Goal: Task Accomplishment & Management: Complete application form

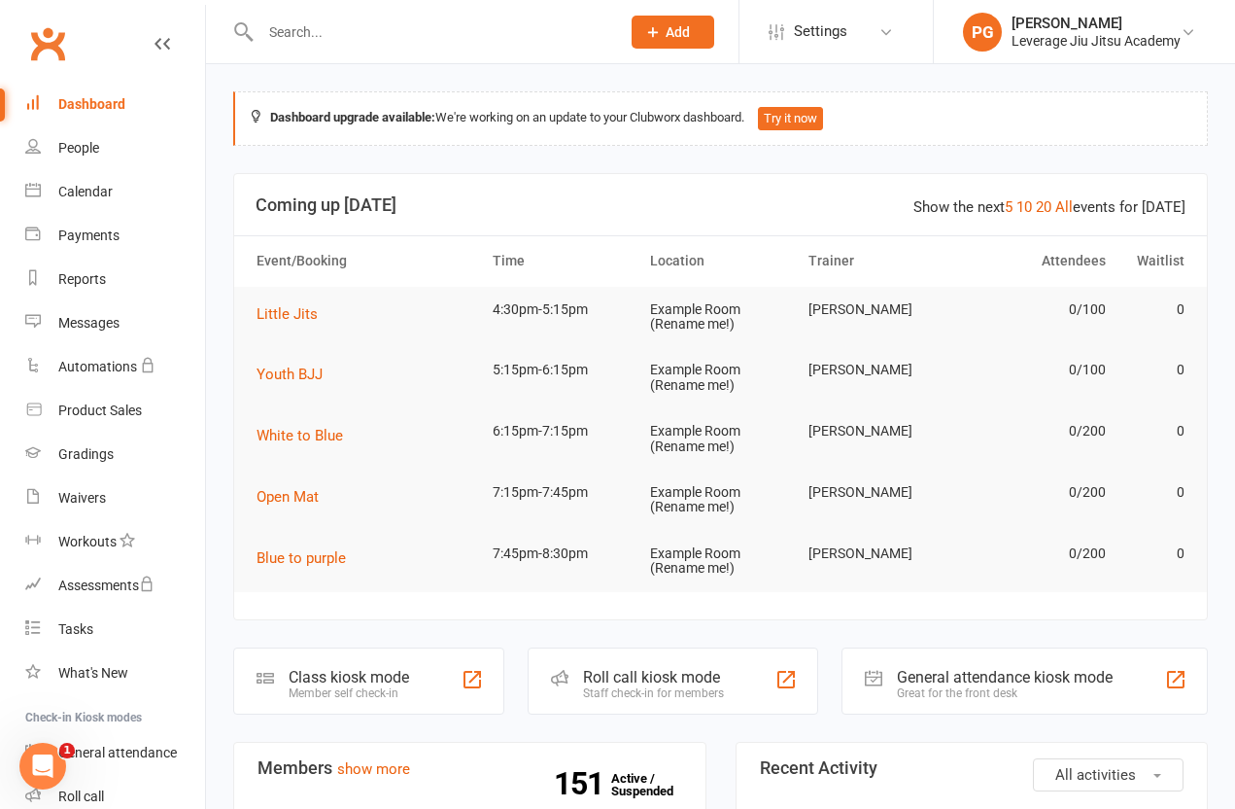
click at [310, 30] on input "text" at bounding box center [431, 31] width 352 height 27
click at [660, 45] on button "Add" at bounding box center [673, 32] width 83 height 33
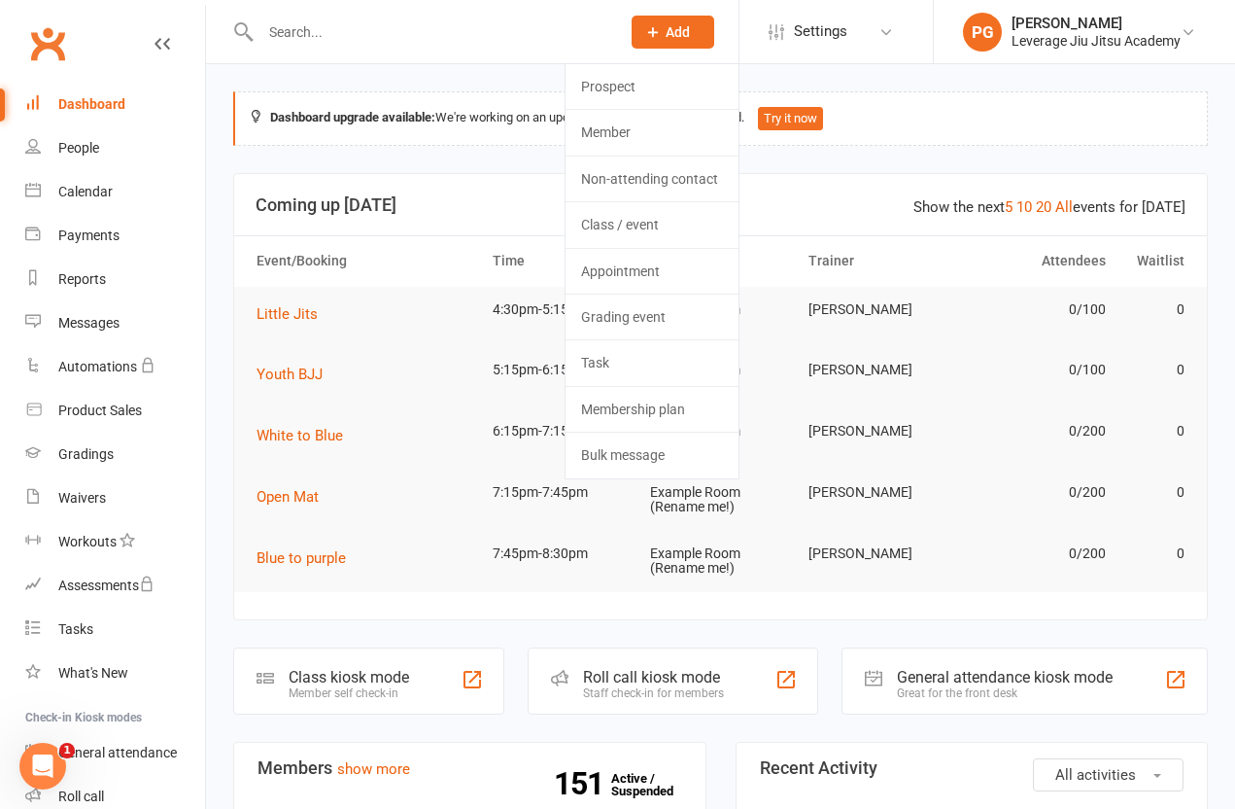
click at [597, 140] on link "Member" at bounding box center [652, 132] width 173 height 45
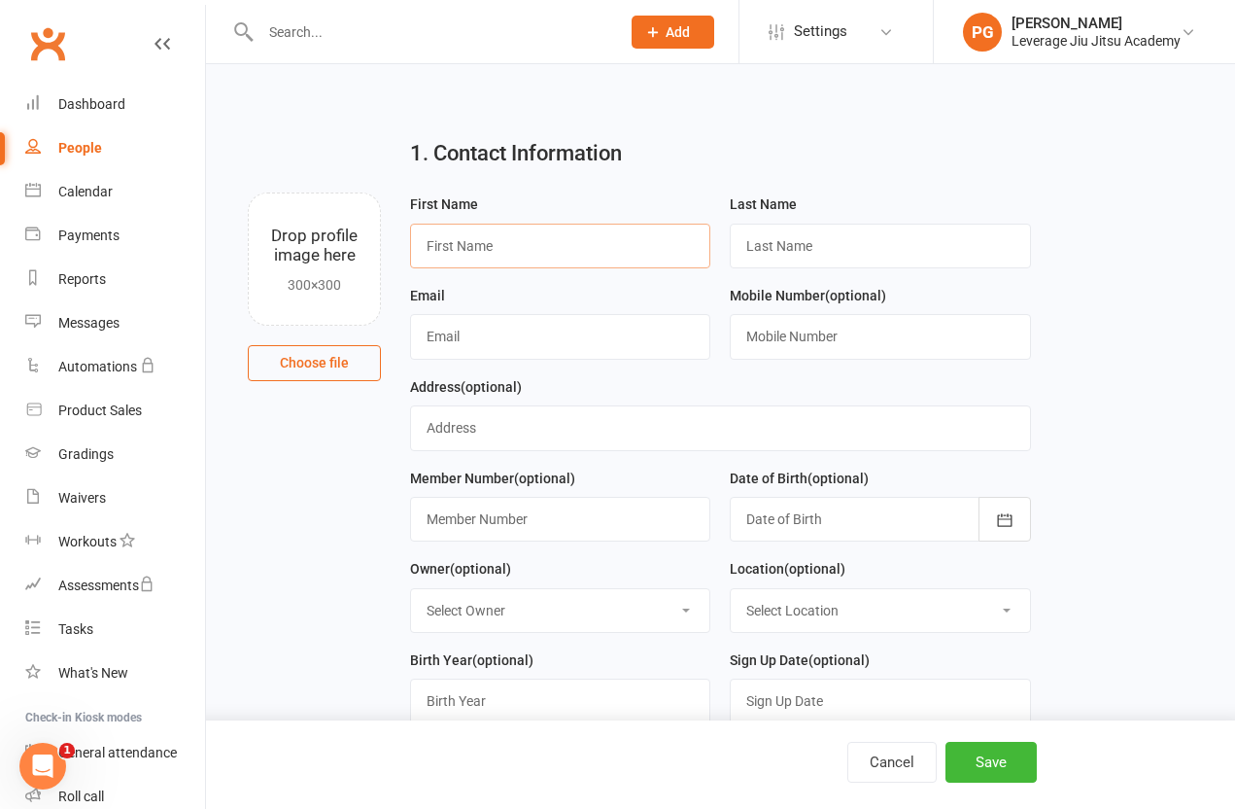
click at [548, 245] on input "text" at bounding box center [560, 246] width 300 height 45
type input "[PERSON_NAME]"
click at [888, 245] on input "text" at bounding box center [880, 246] width 300 height 45
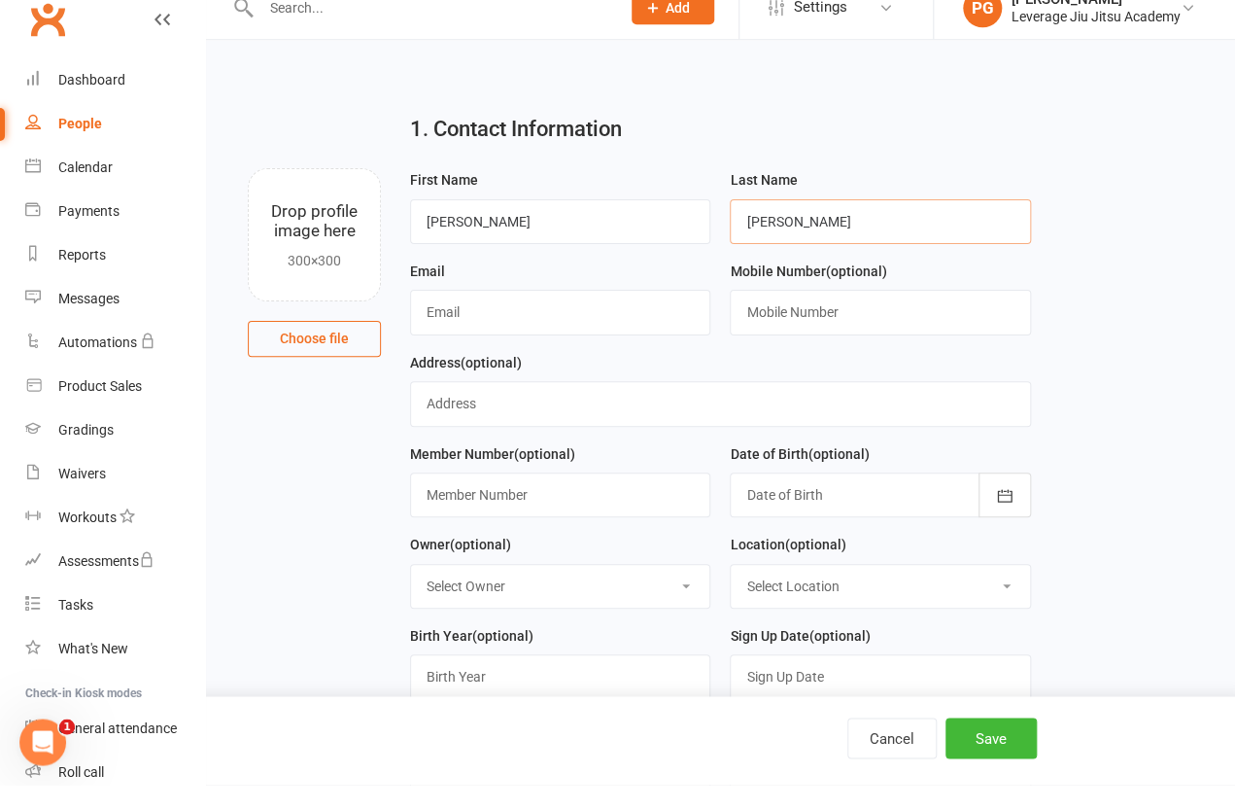
type input "[PERSON_NAME]"
click at [542, 317] on input "text" at bounding box center [560, 336] width 300 height 45
type input "[EMAIL_ADDRESS][DOMAIN_NAME]"
click at [890, 320] on input "text" at bounding box center [880, 336] width 300 height 45
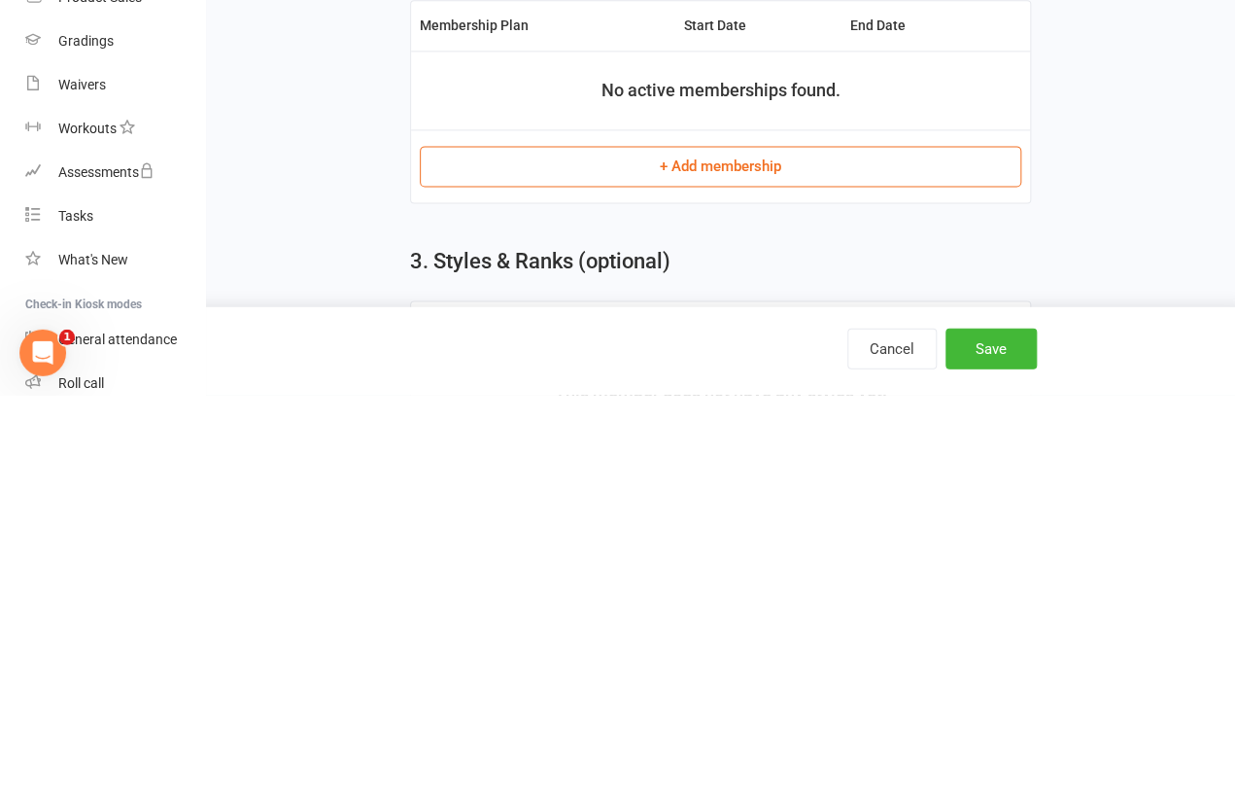
scroll to position [1184, 0]
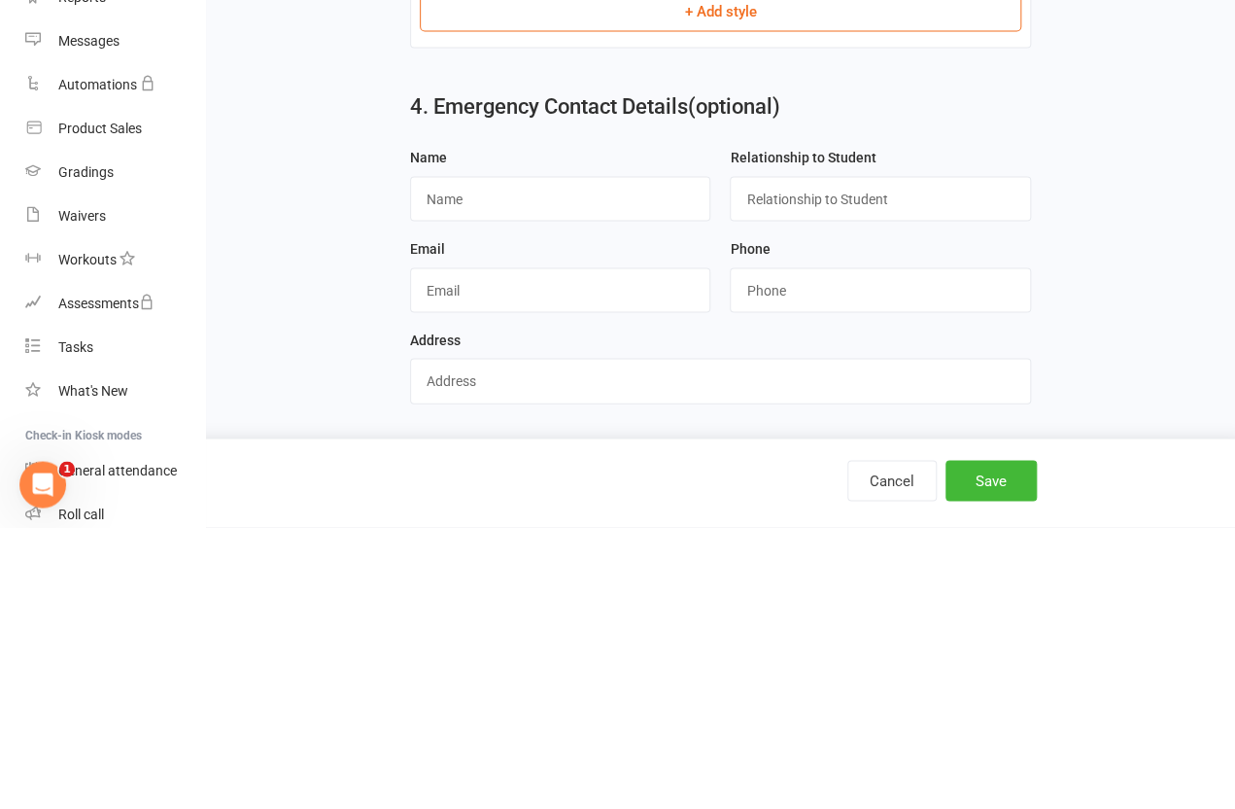
type input "0432668108"
click at [552, 458] on input "text" at bounding box center [560, 480] width 300 height 45
type input "Rahilah"
click at [869, 458] on input "text" at bounding box center [880, 480] width 300 height 45
type input "Spouse"
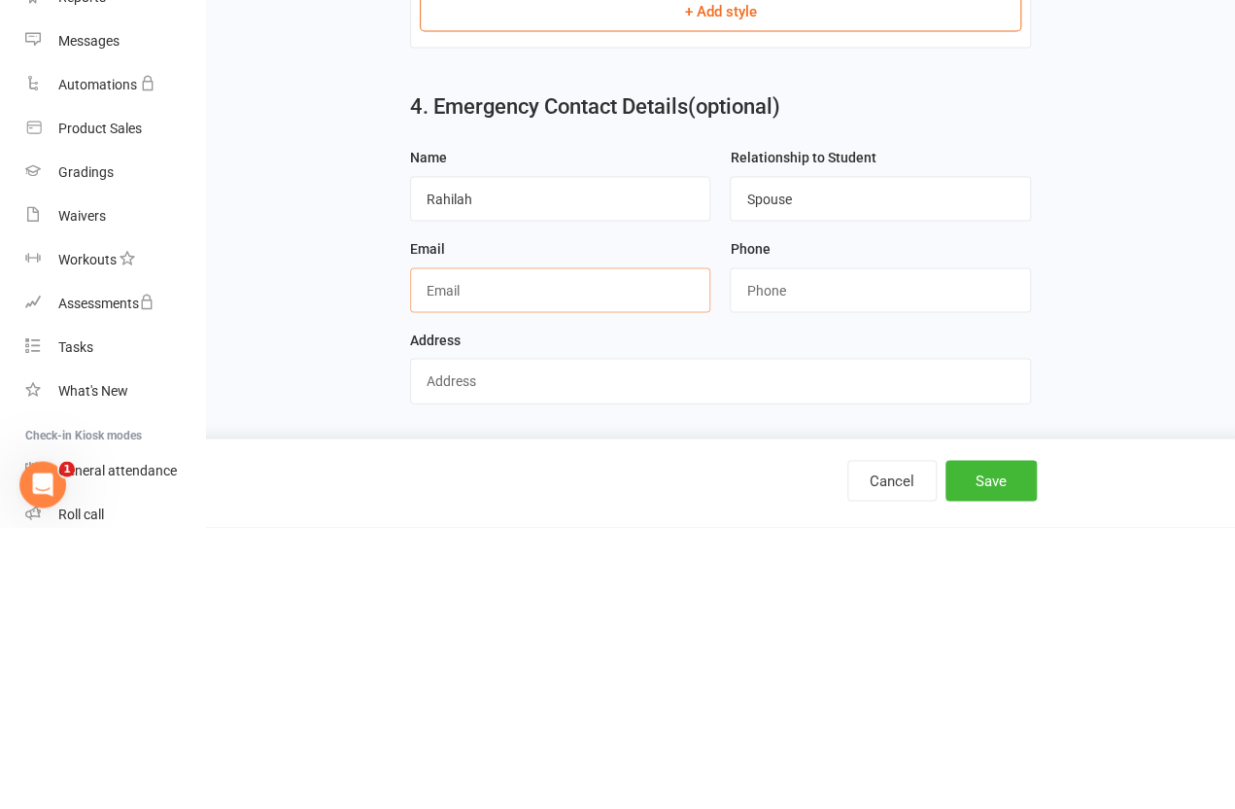
click at [561, 549] on input "text" at bounding box center [560, 571] width 300 height 45
type input "R"
click at [848, 549] on input "string" at bounding box center [880, 571] width 300 height 45
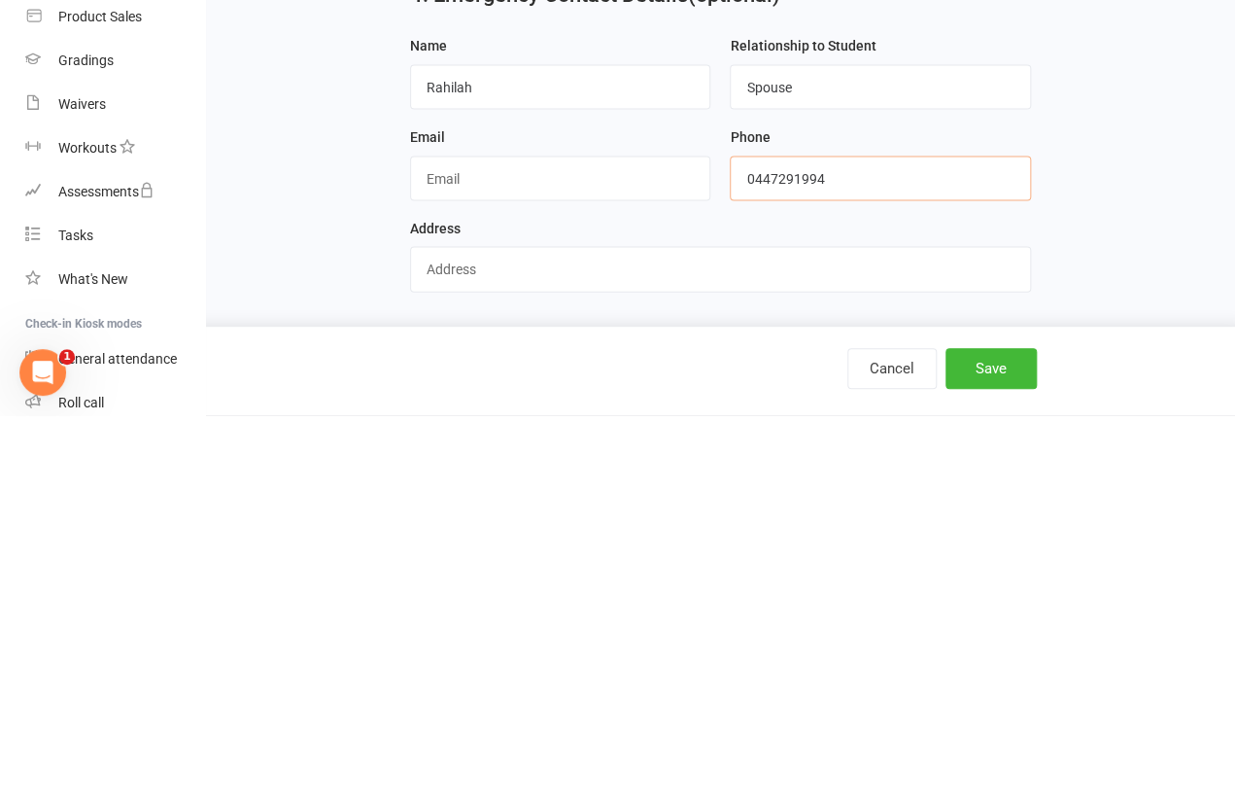
type input "0447291994"
click at [1000, 742] on button "Save" at bounding box center [991, 762] width 91 height 41
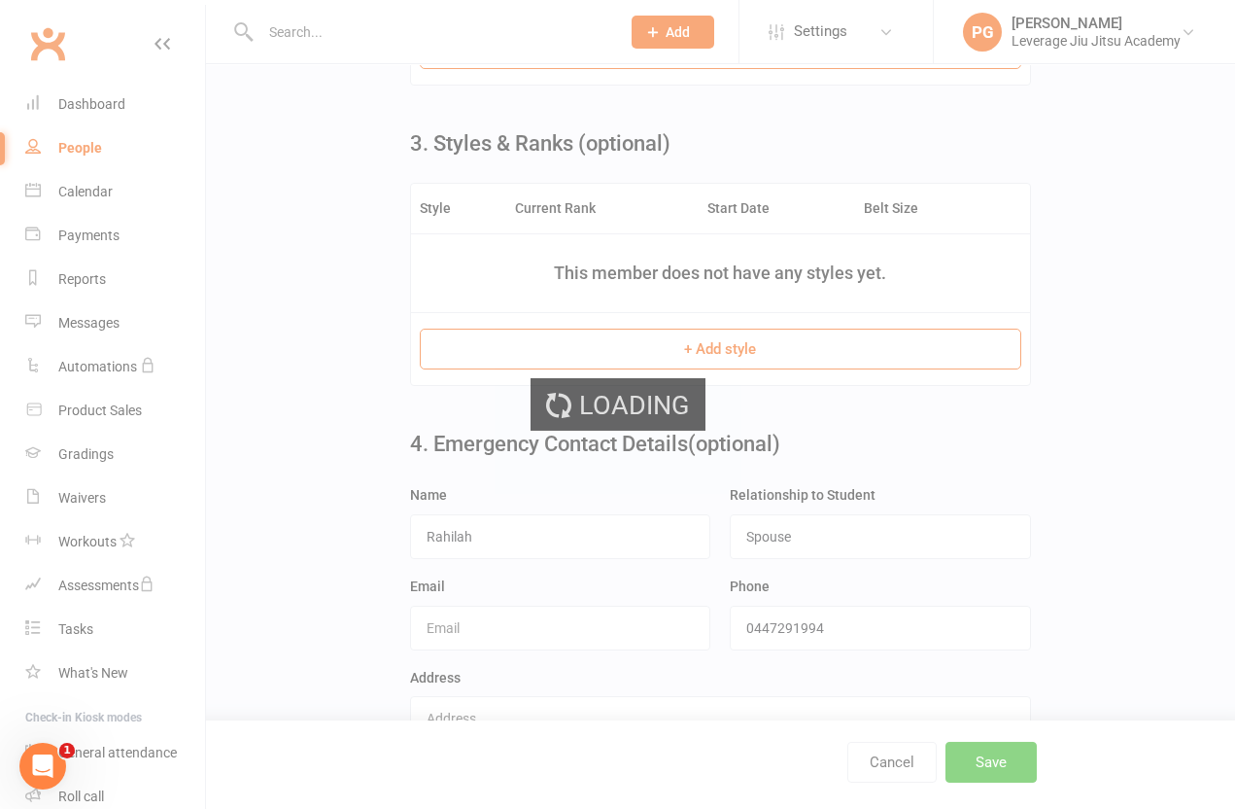
scroll to position [0, 0]
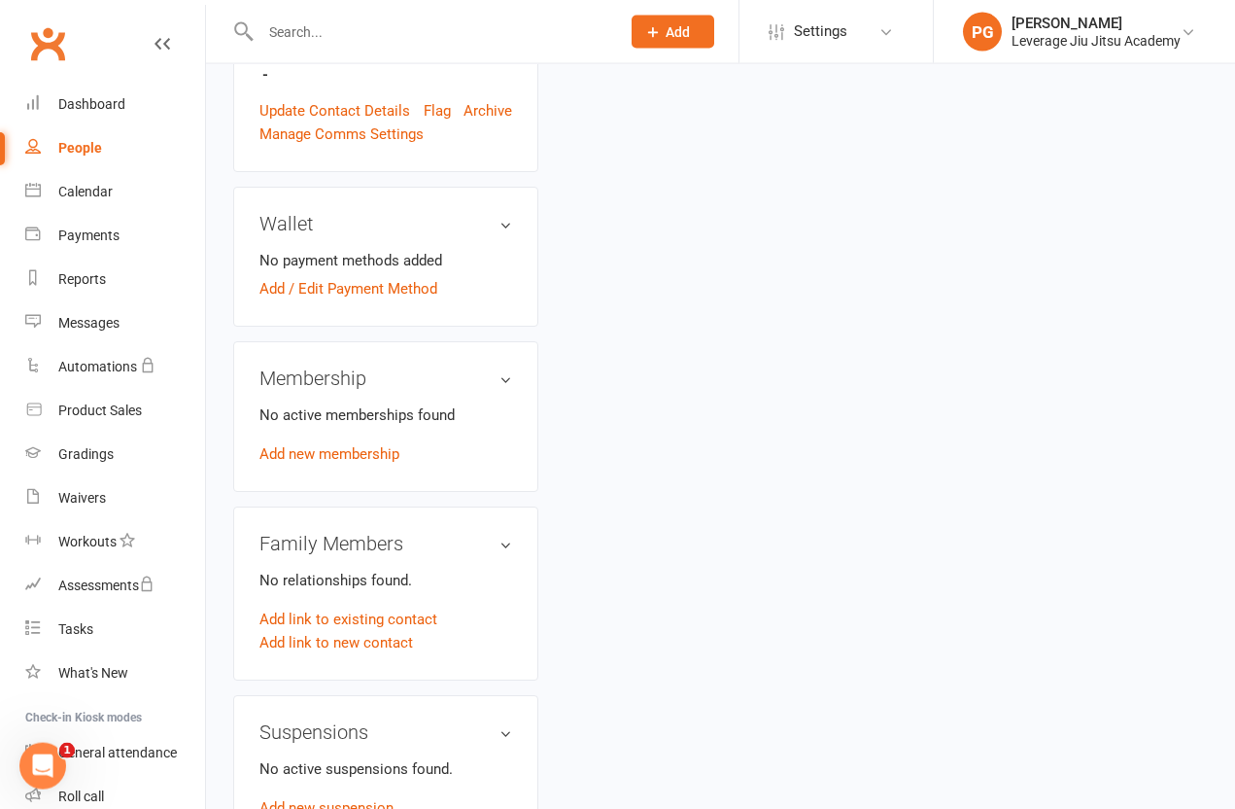
click at [297, 445] on link "Add new membership" at bounding box center [330, 453] width 140 height 17
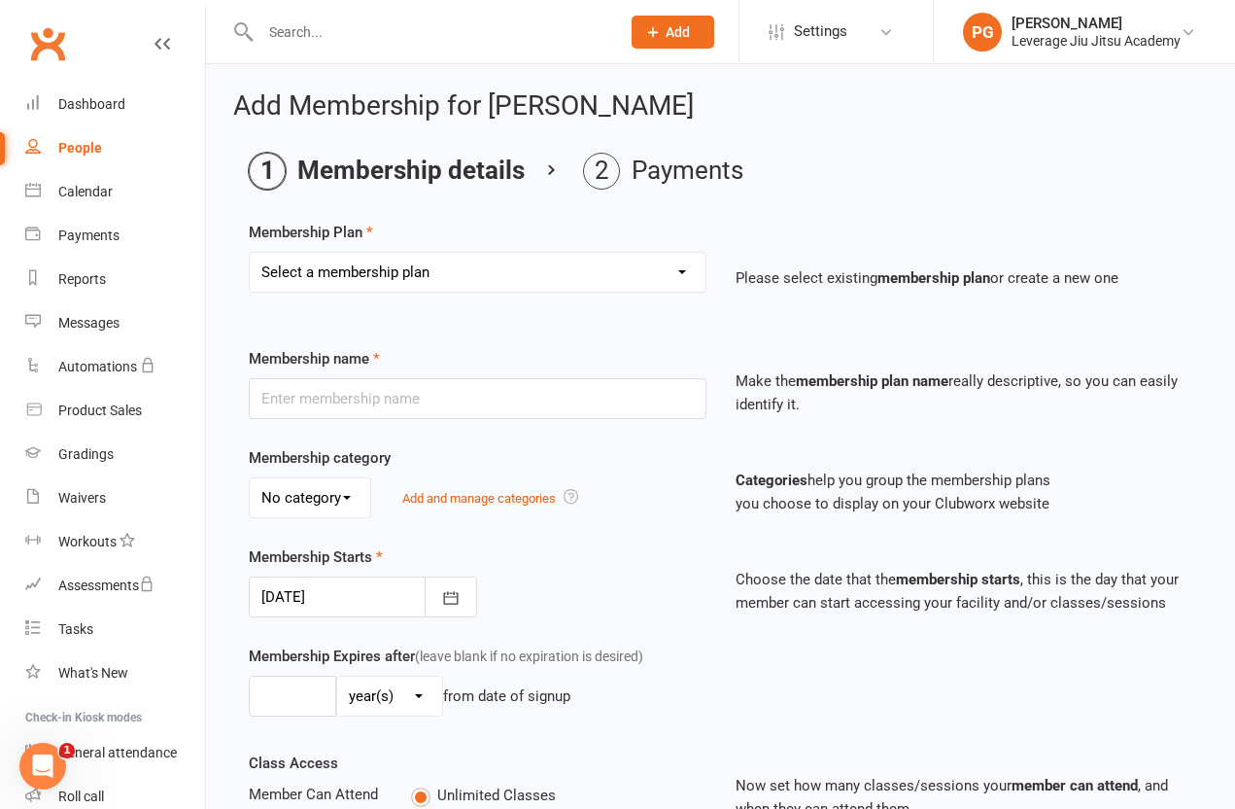
click at [347, 273] on select "Select a membership plan Create new Membership Plan Level 1 LEVEL 2 LEVEL 3 LEV…" at bounding box center [478, 272] width 456 height 39
select select "3"
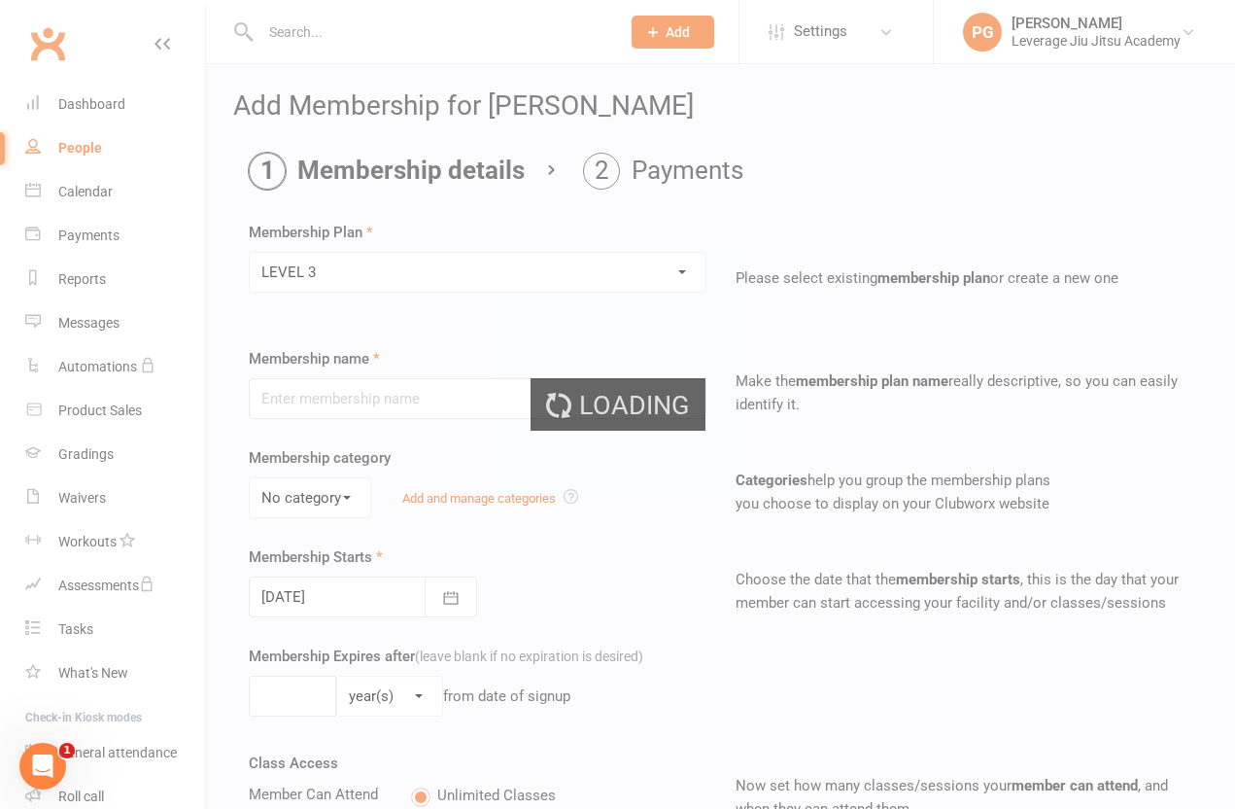
type input "LEVEL 3"
type input "0"
type input "6"
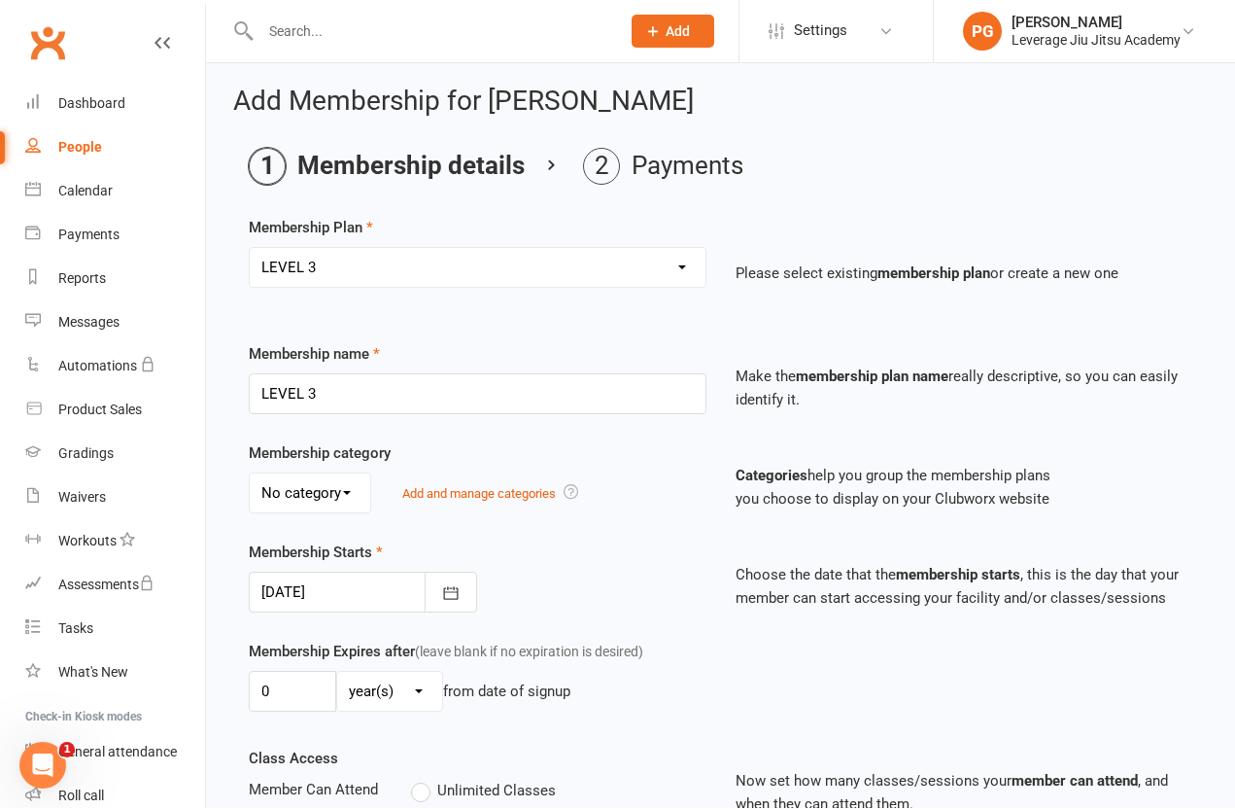
scroll to position [64, 0]
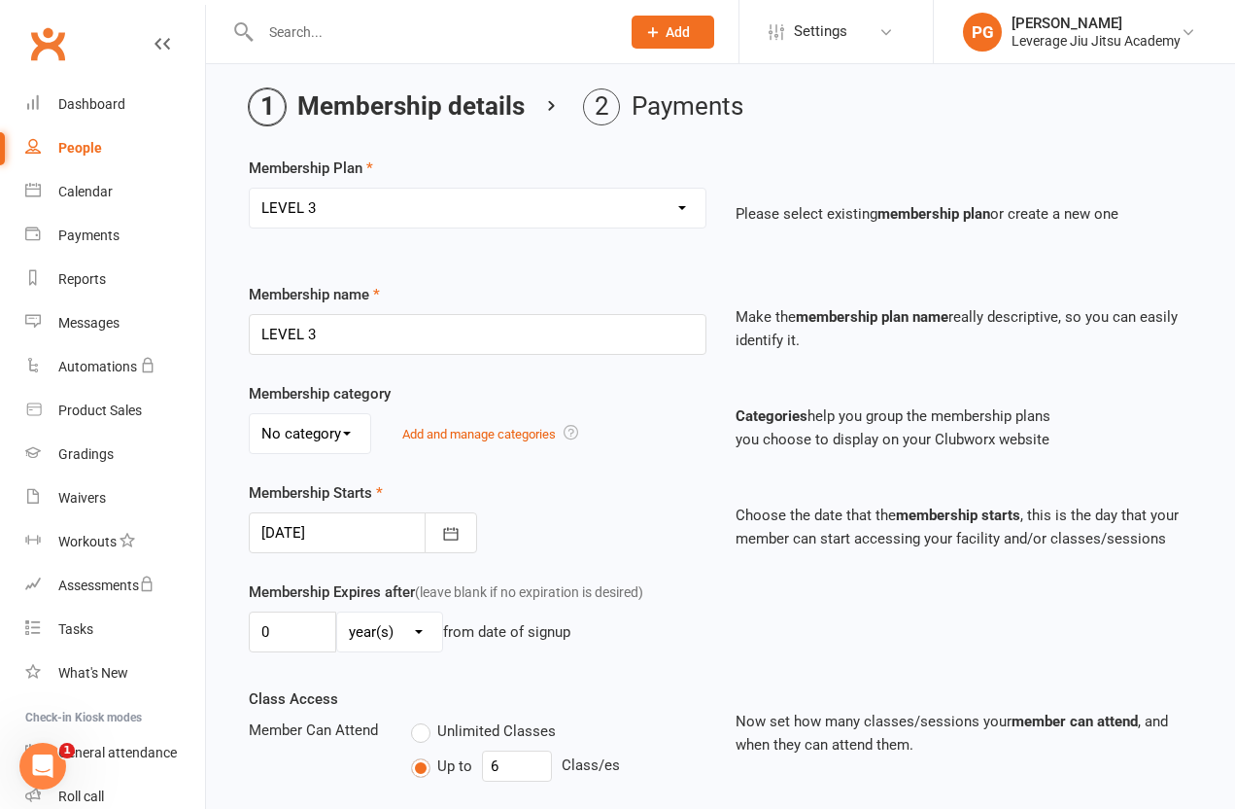
click at [417, 215] on select "Select a membership plan Create new Membership Plan Level 1 LEVEL 2 LEVEL 3 LEV…" at bounding box center [478, 208] width 456 height 39
select select "4"
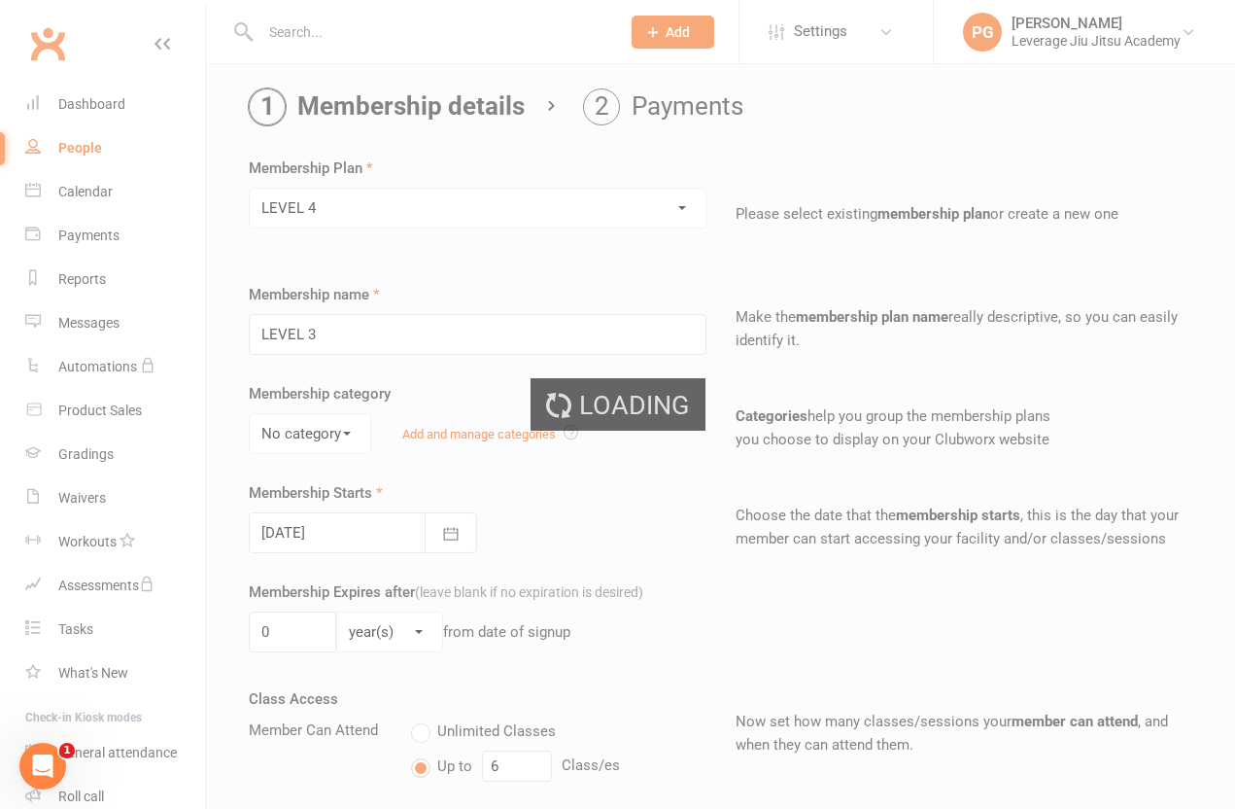
type input "LEVEL 4"
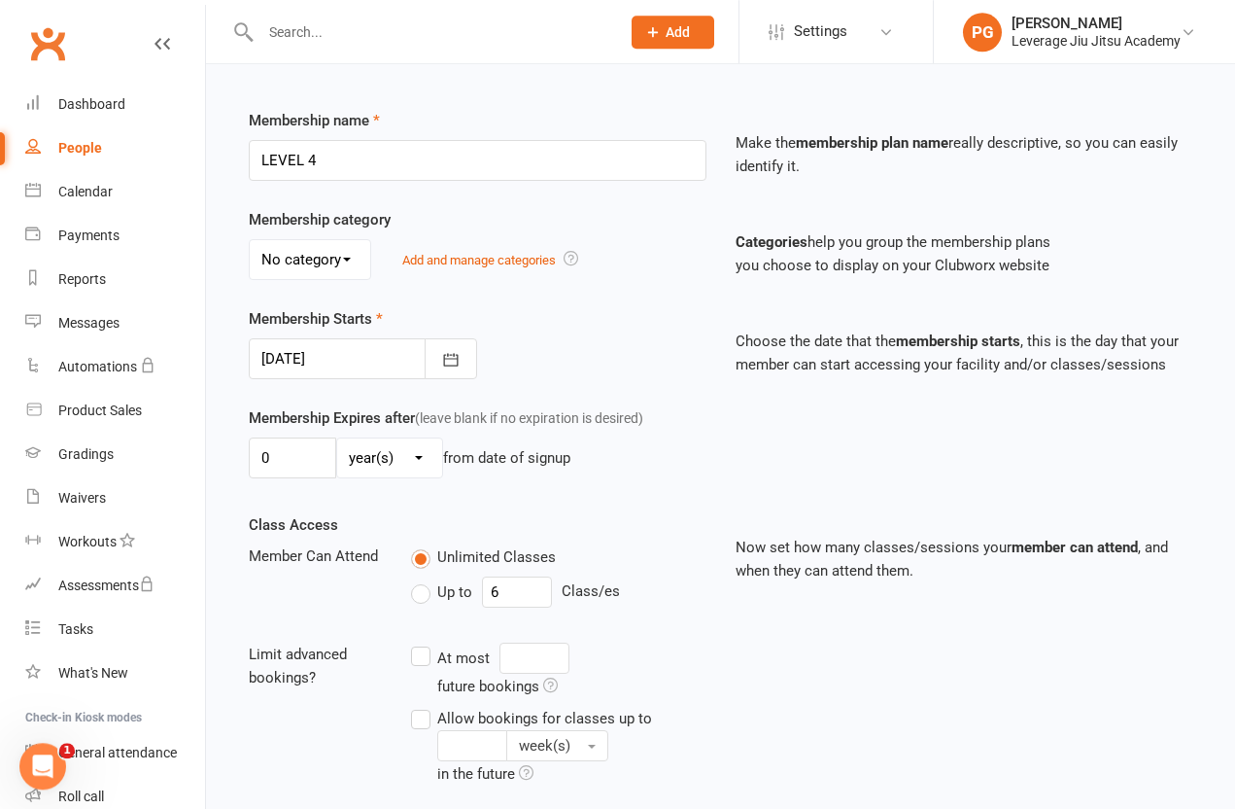
scroll to position [455, 0]
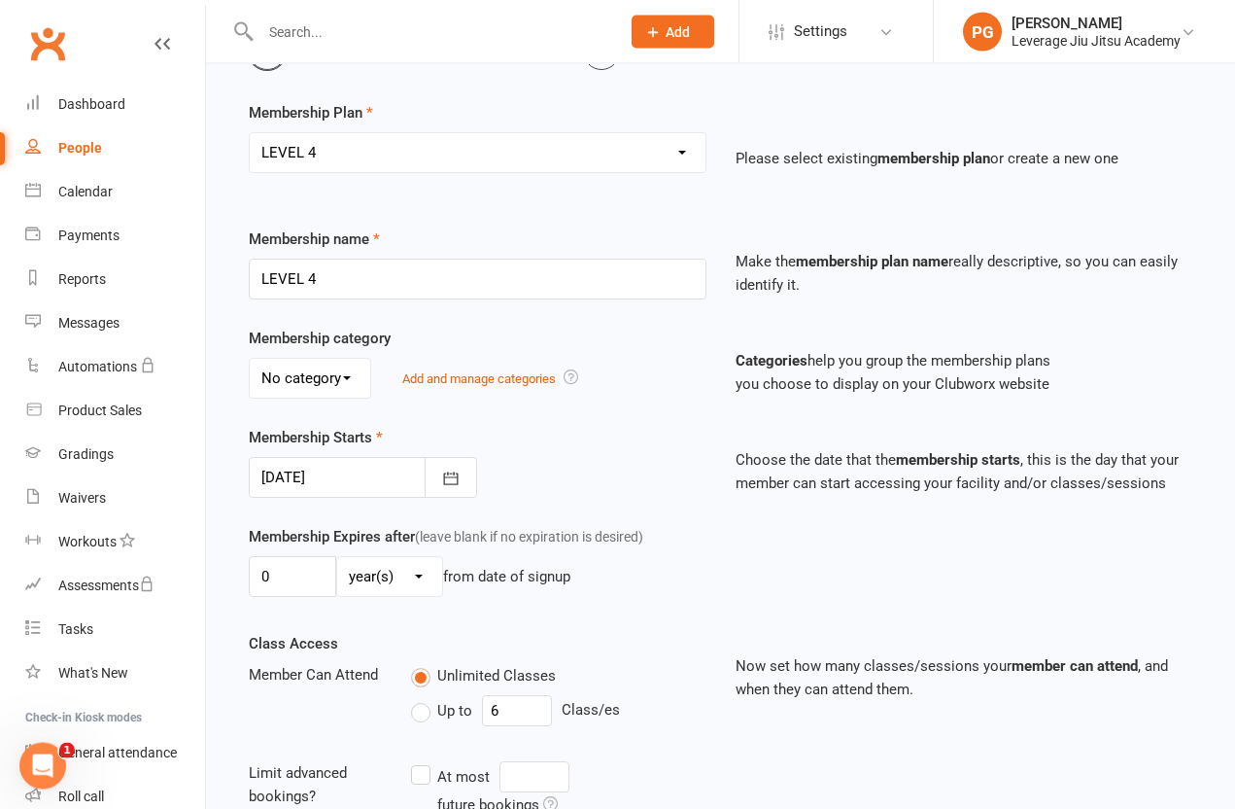
click at [326, 152] on select "Select a membership plan Create new Membership Plan Level 1 LEVEL 2 LEVEL 3 LEV…" at bounding box center [478, 152] width 456 height 39
select select "5"
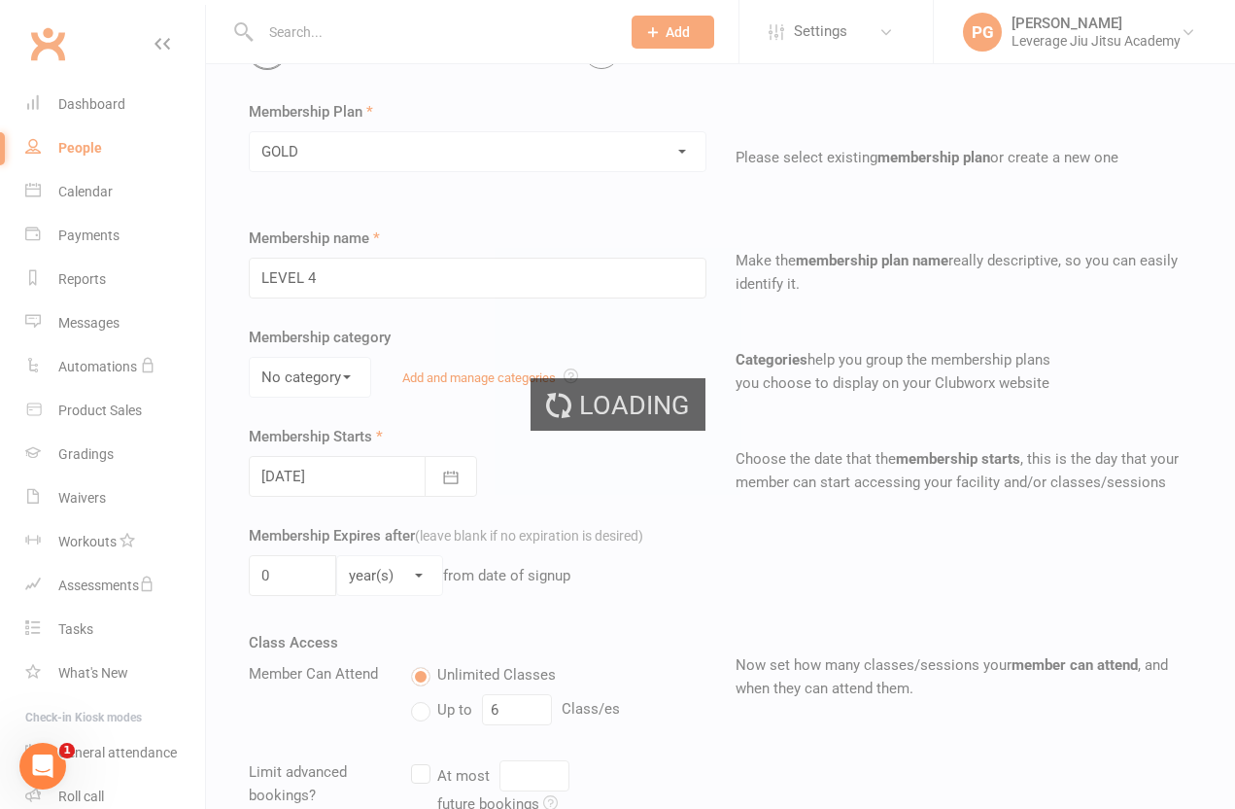
type input "GOLD"
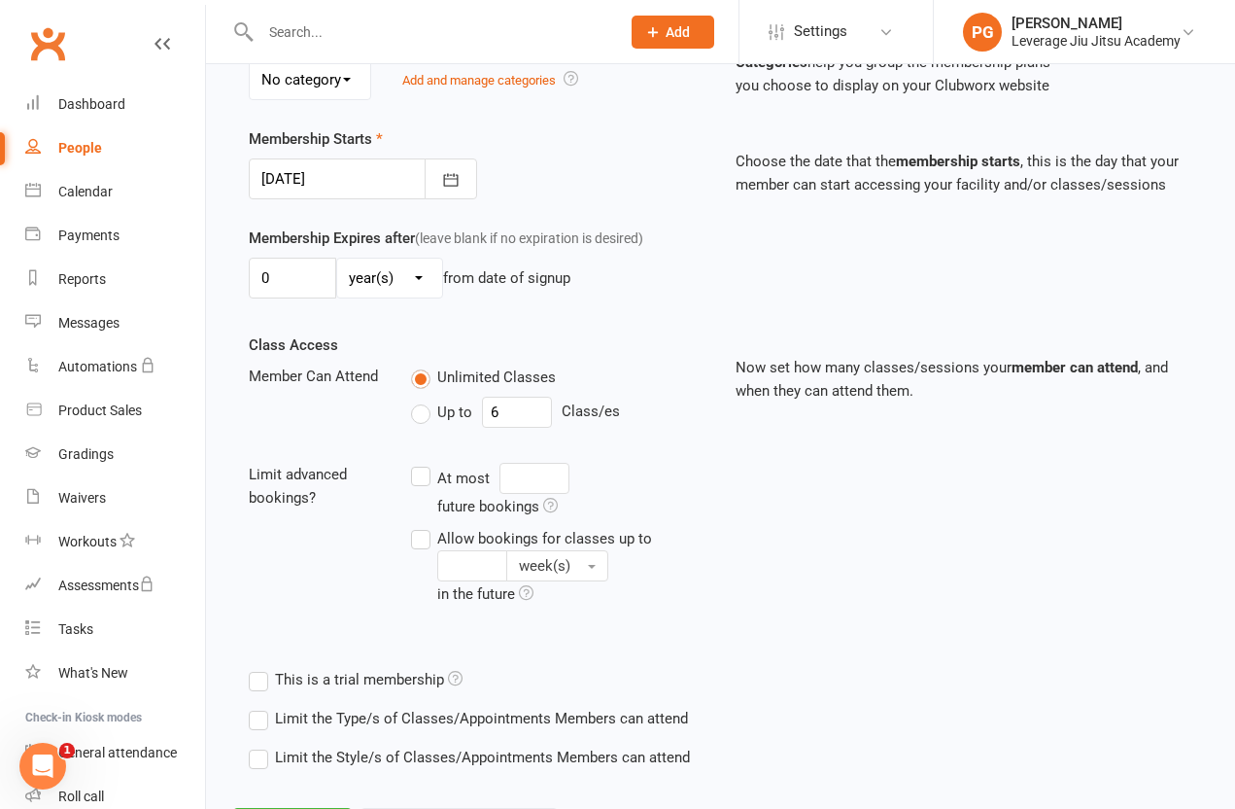
scroll to position [455, 0]
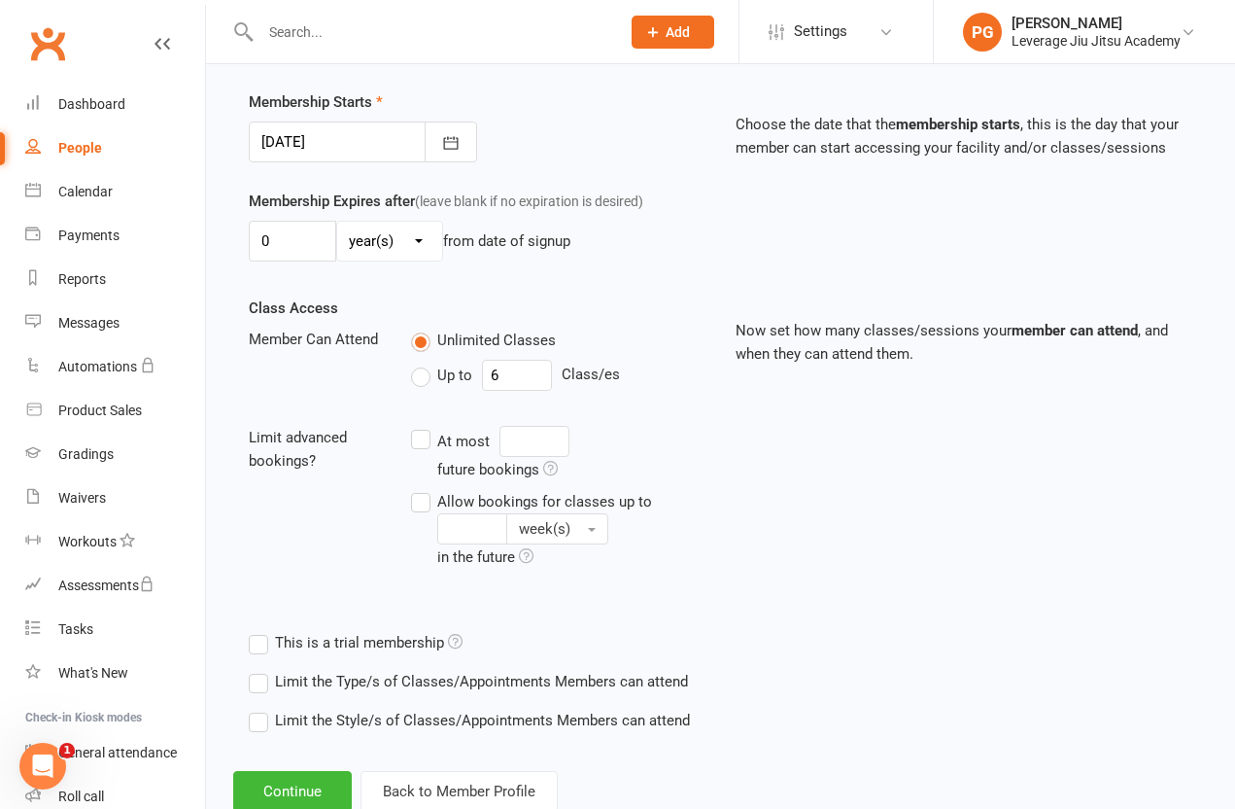
click at [266, 777] on button "Continue" at bounding box center [292, 791] width 119 height 41
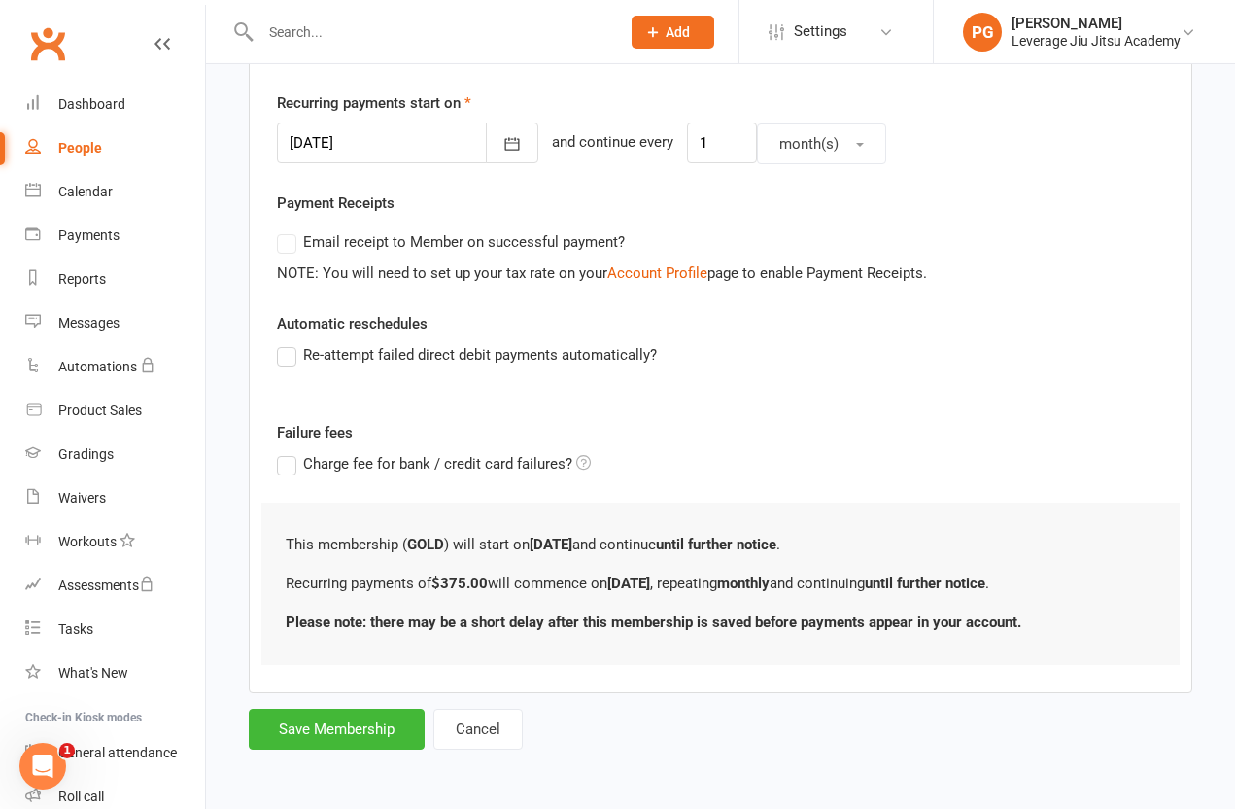
scroll to position [0, 0]
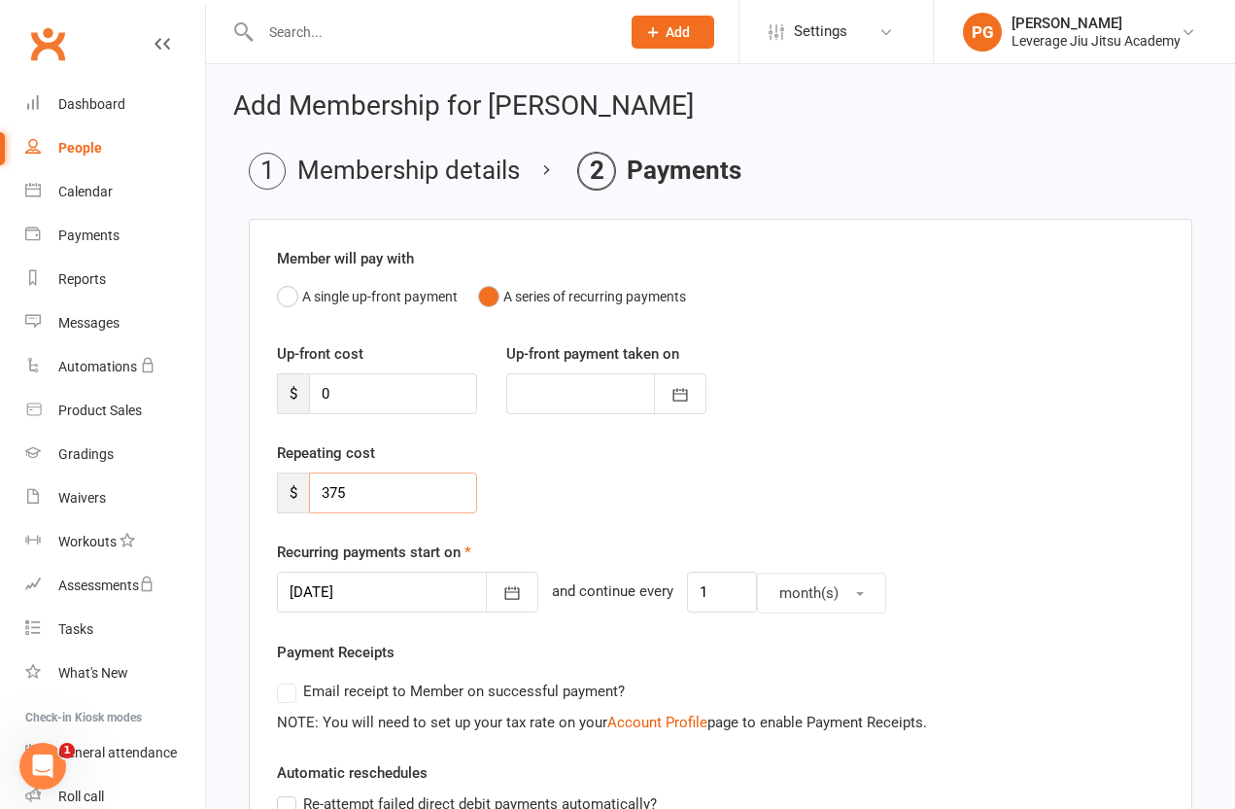
click at [394, 487] on input "375" at bounding box center [393, 492] width 168 height 41
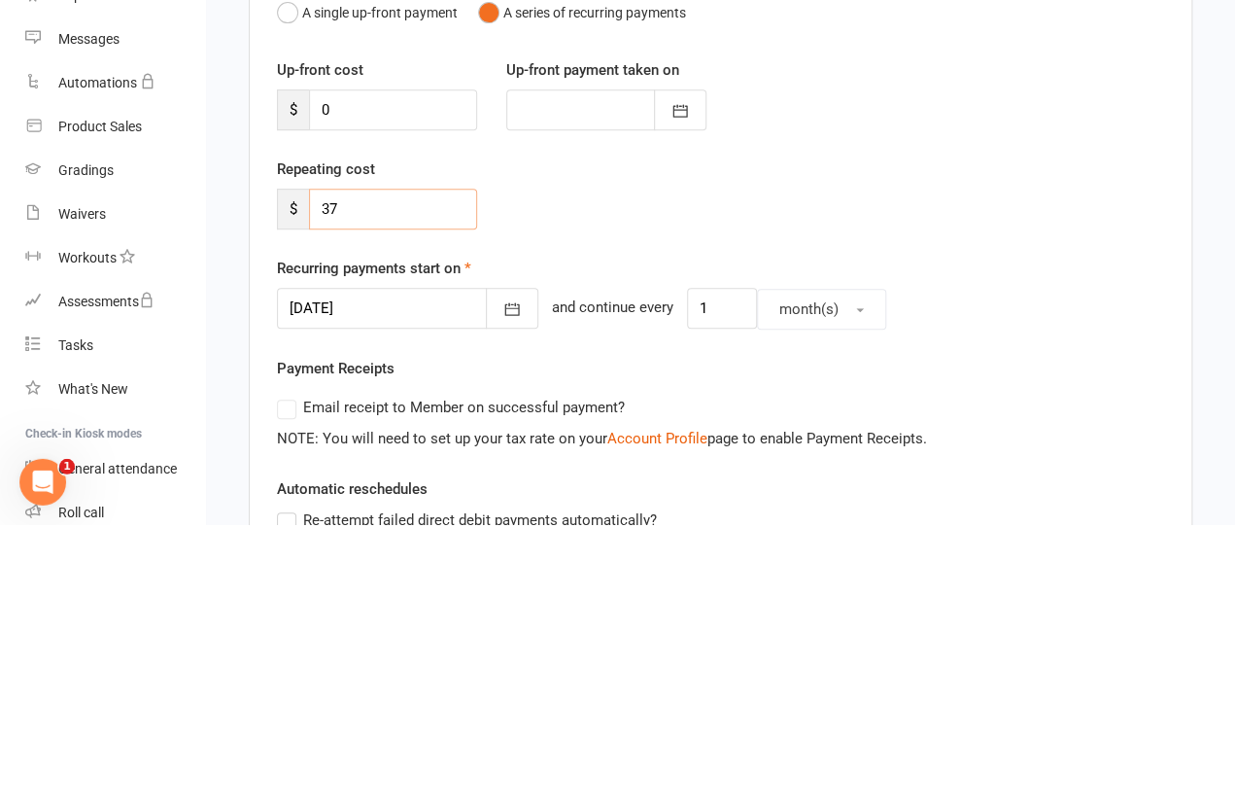
type input "3"
type input "55"
click at [779, 573] on button "month(s)" at bounding box center [821, 593] width 129 height 41
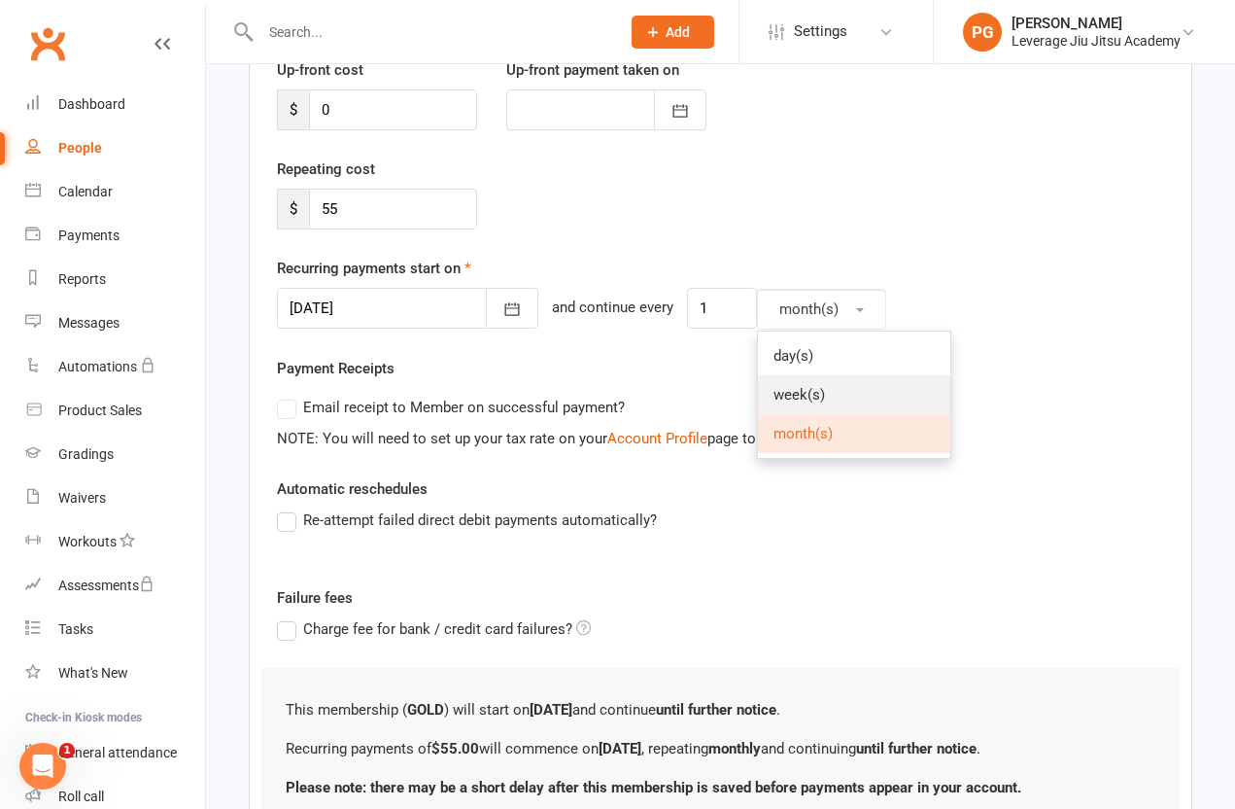
click at [774, 393] on span "week(s)" at bounding box center [800, 394] width 52 height 17
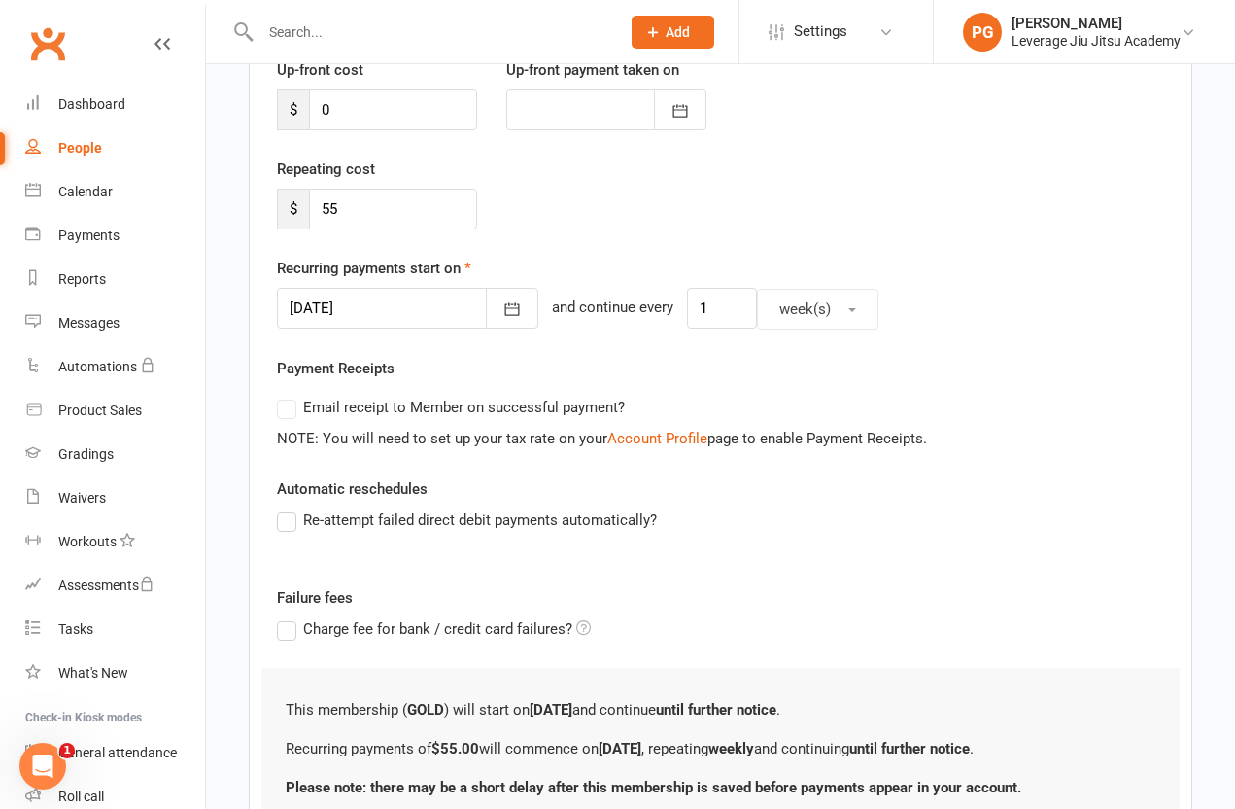
click at [497, 308] on button "button" at bounding box center [512, 308] width 52 height 41
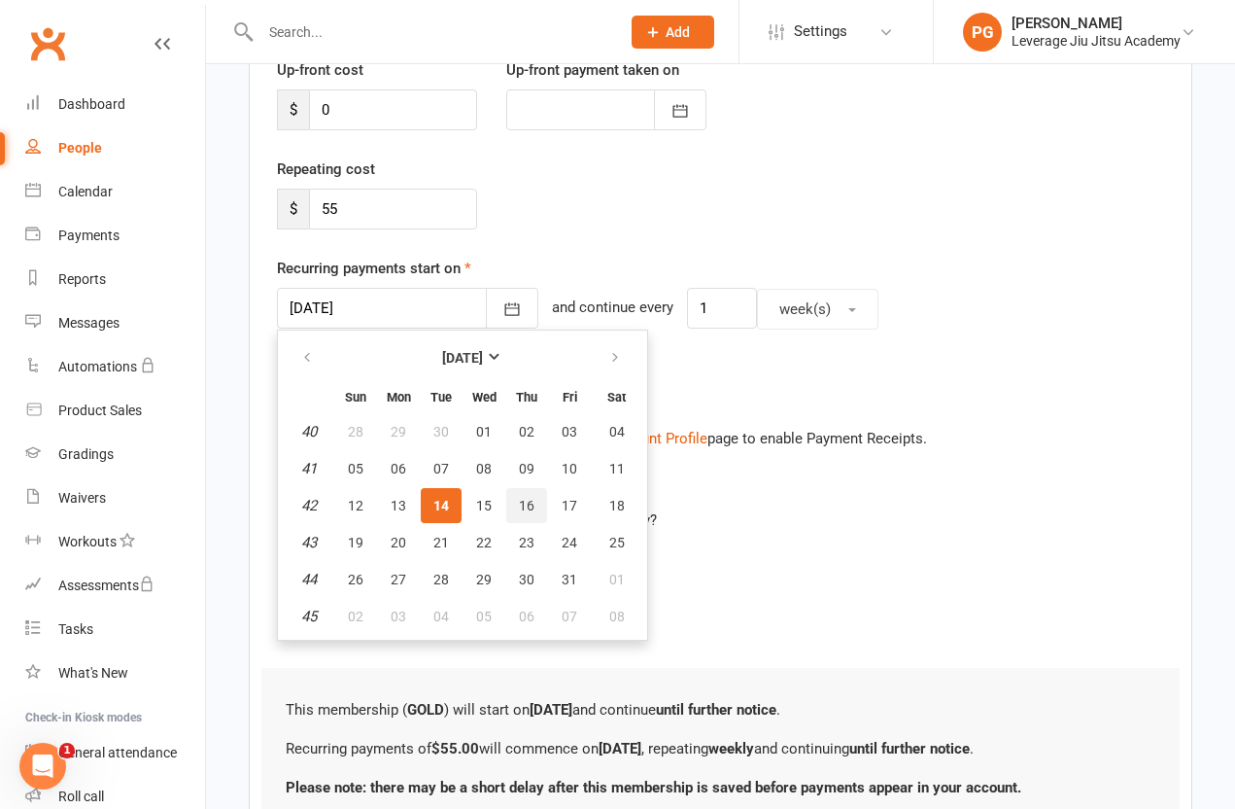
click at [519, 503] on button "16" at bounding box center [526, 505] width 41 height 35
type input "[DATE]"
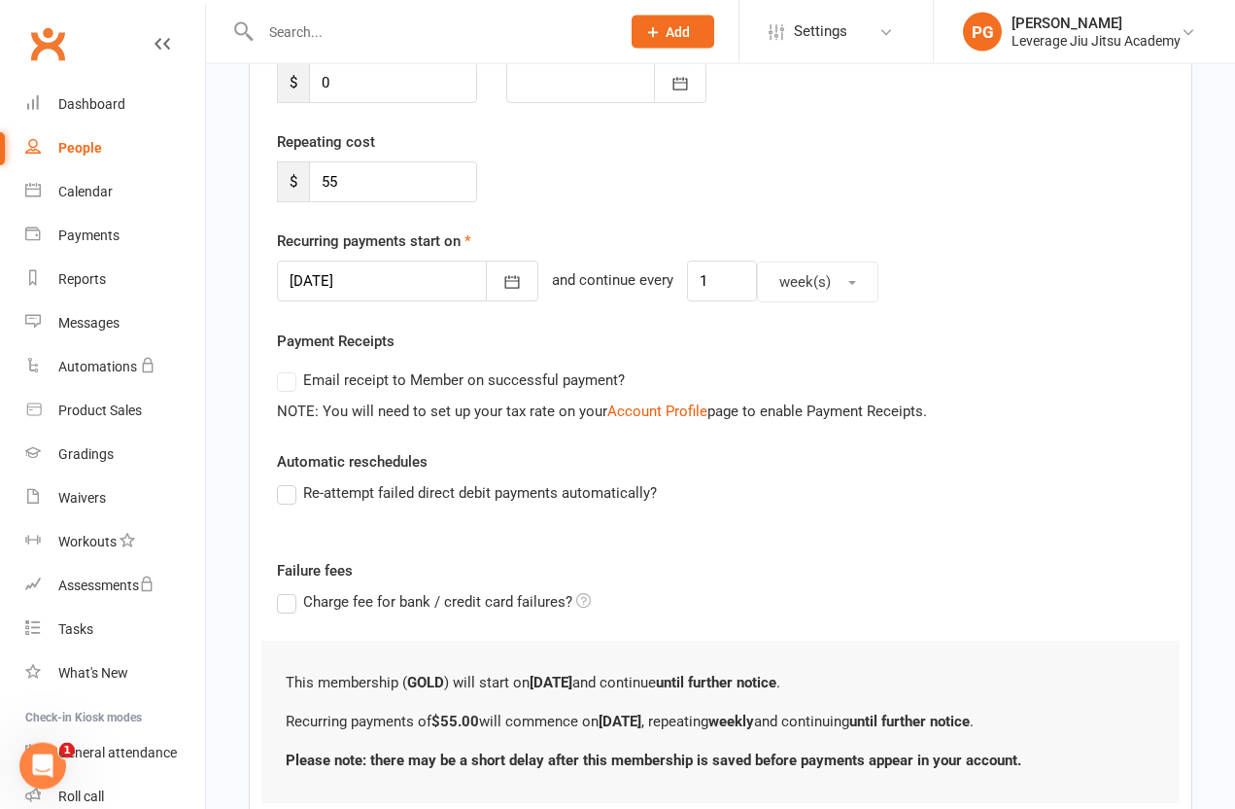
scroll to position [391, 0]
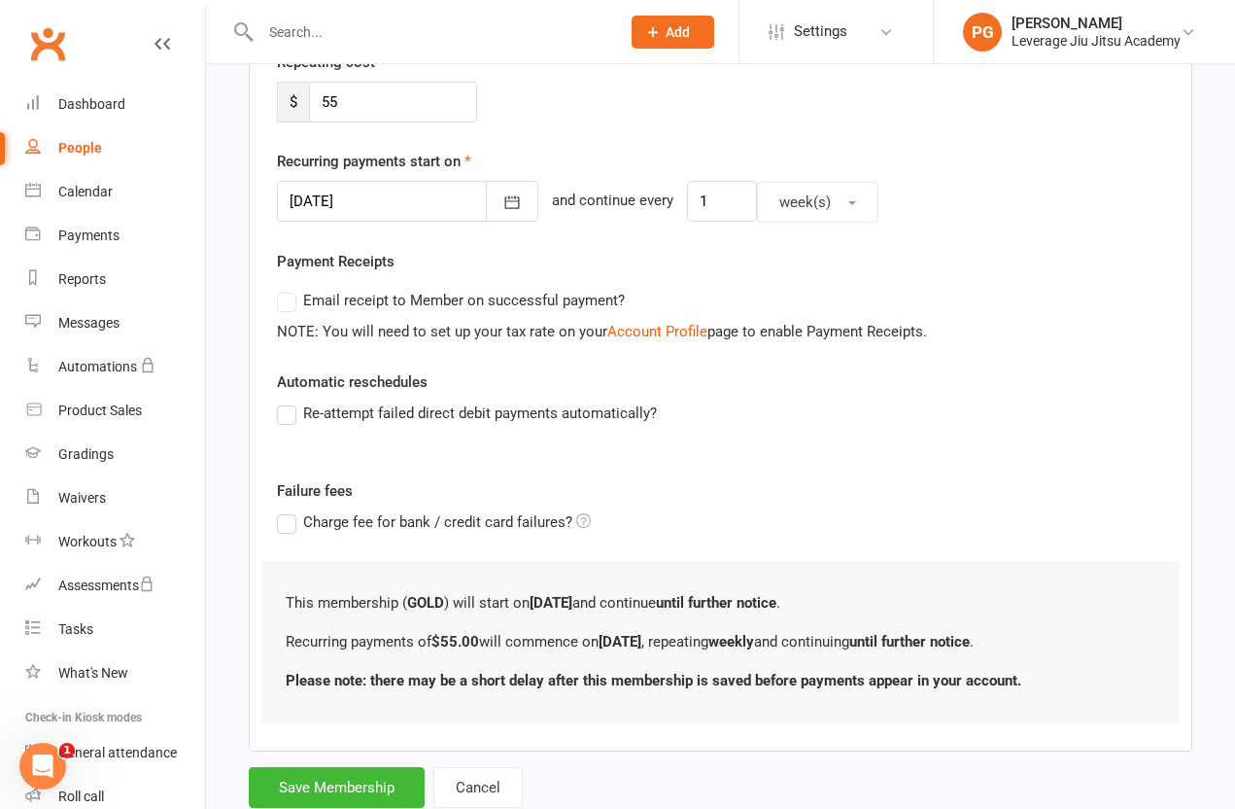
click at [285, 783] on button "Save Membership" at bounding box center [337, 787] width 176 height 41
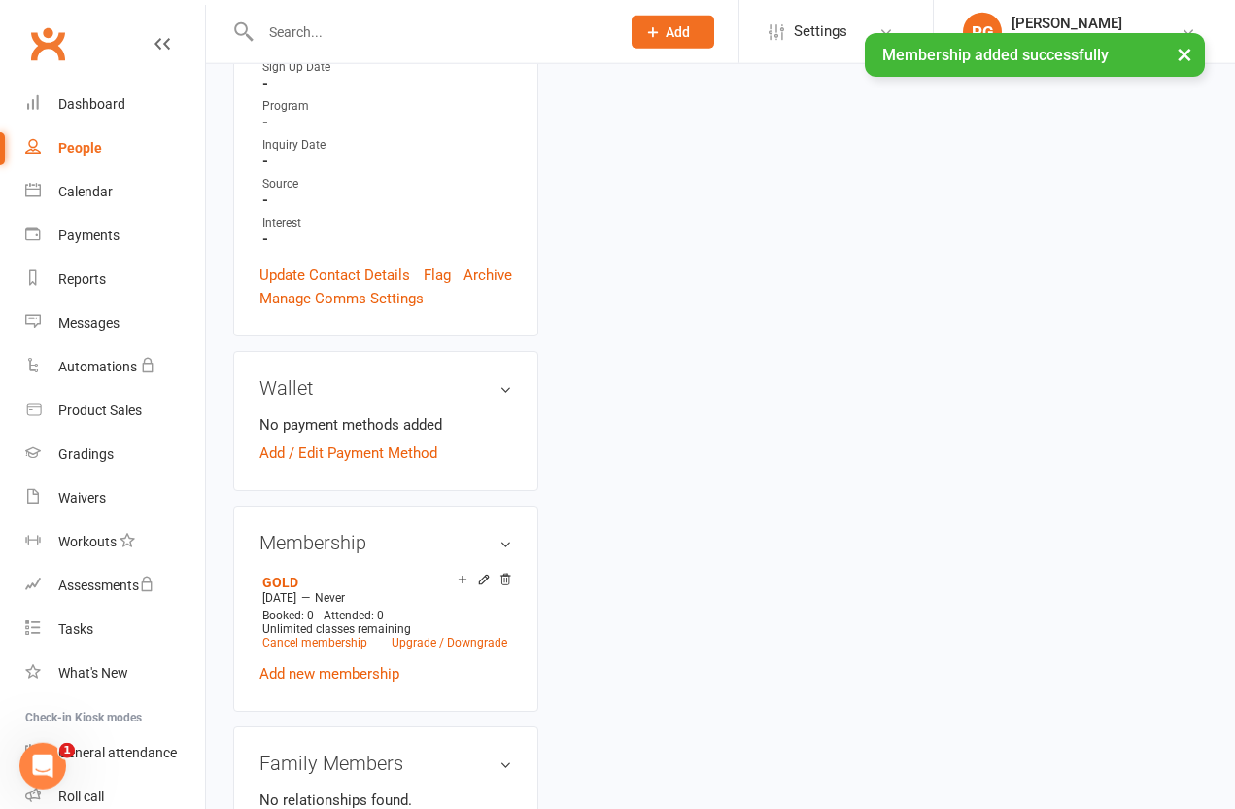
scroll to position [676, 0]
click at [327, 440] on link "Add / Edit Payment Method" at bounding box center [349, 451] width 178 height 23
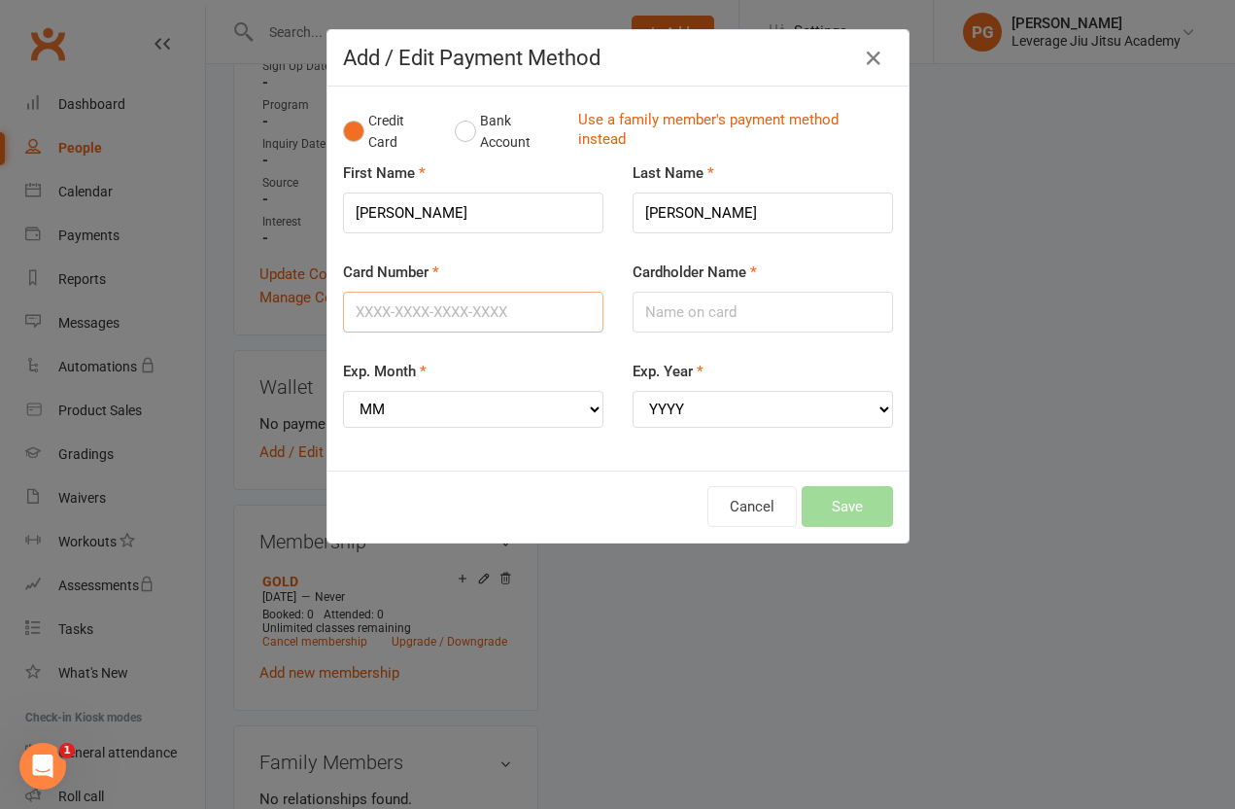
click at [406, 305] on input "Card Number" at bounding box center [473, 312] width 260 height 41
click at [708, 314] on input "Cardholder Name" at bounding box center [763, 312] width 260 height 41
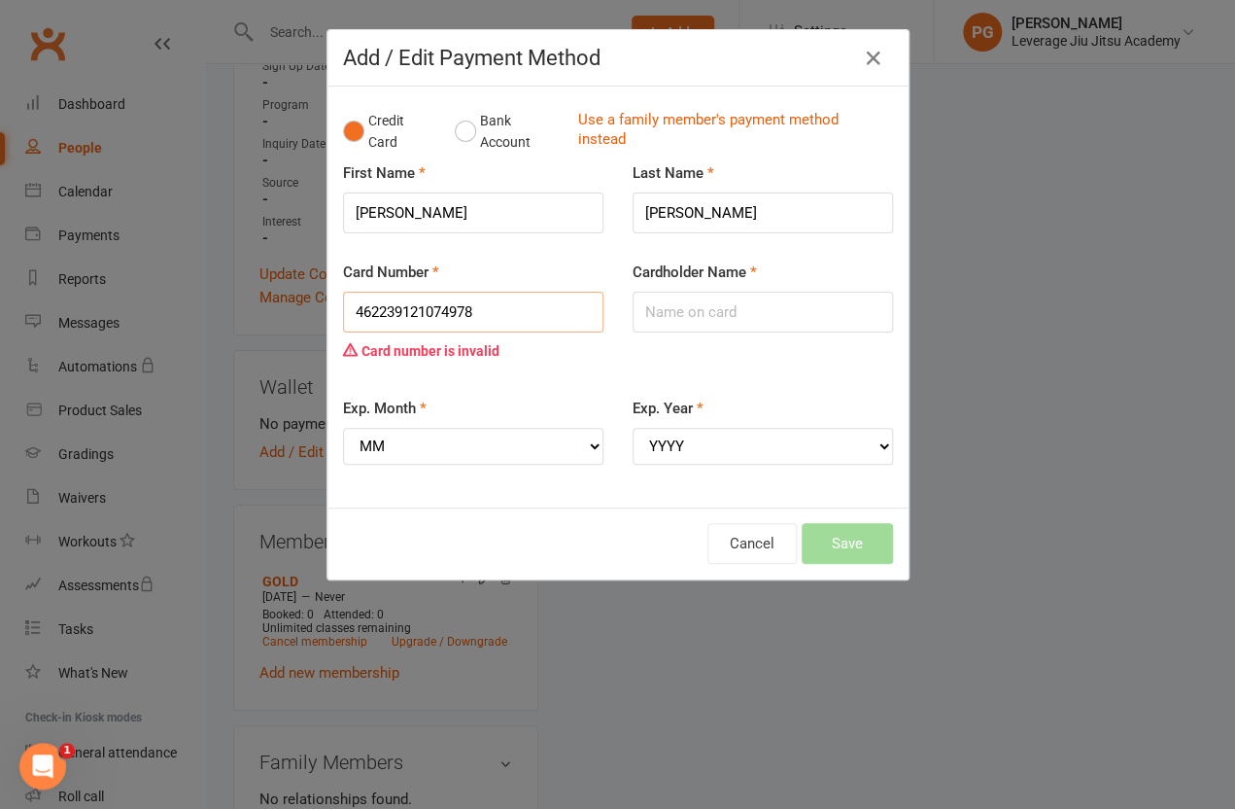
click at [413, 302] on input "462239121074978" at bounding box center [473, 312] width 260 height 41
click at [416, 321] on input "462239121074978" at bounding box center [473, 312] width 260 height 41
click at [409, 321] on input "462239121074978" at bounding box center [473, 312] width 260 height 41
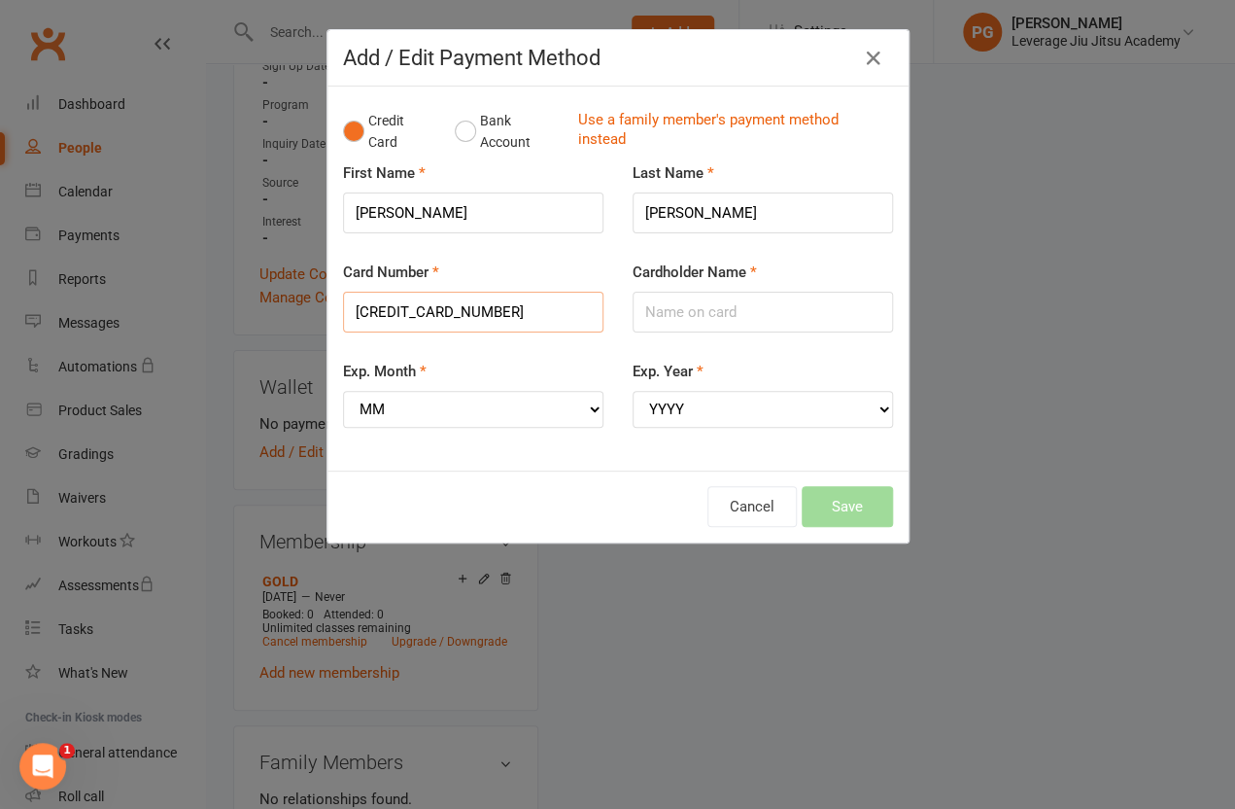
type input "[CREDIT_CARD_NUMBER]"
click at [667, 315] on input "Cardholder Name" at bounding box center [763, 312] width 260 height 41
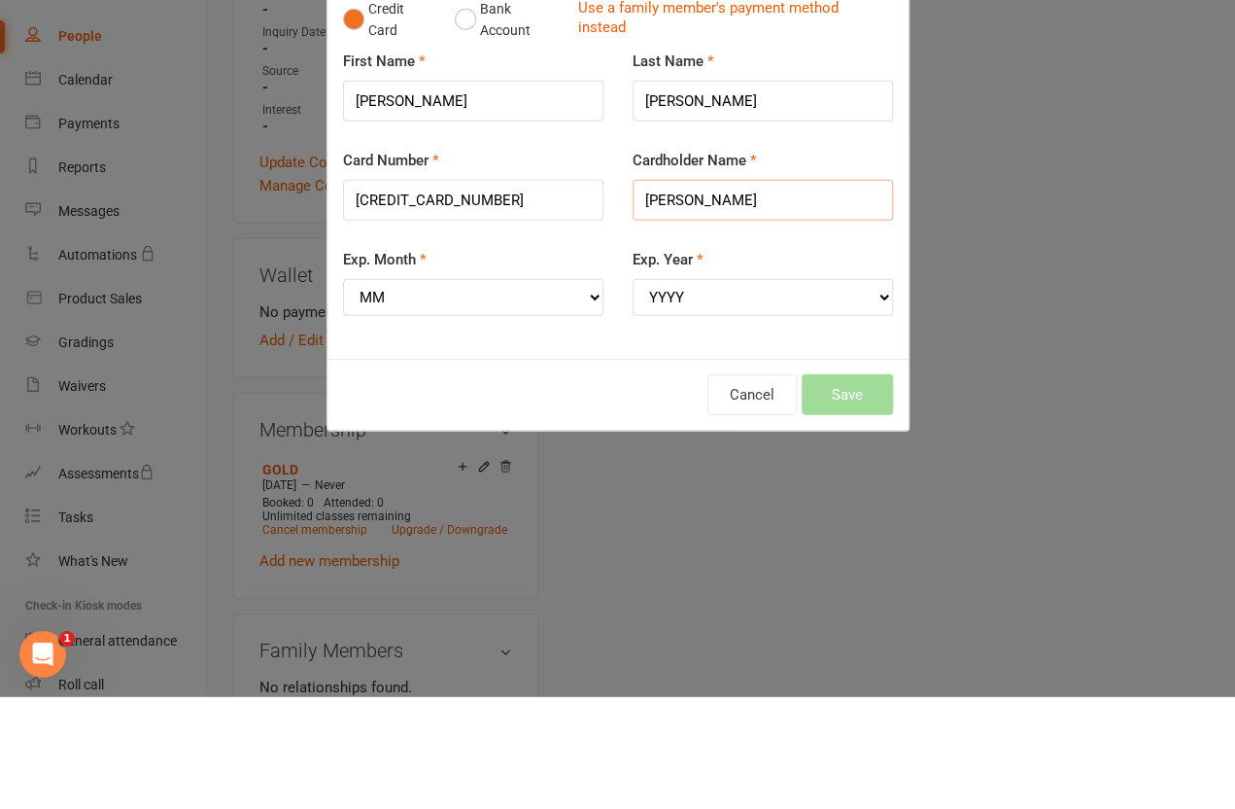
type input "[PERSON_NAME]"
click at [388, 391] on select "MM 01 02 03 04 05 06 07 08 09 10 11 12" at bounding box center [473, 409] width 260 height 37
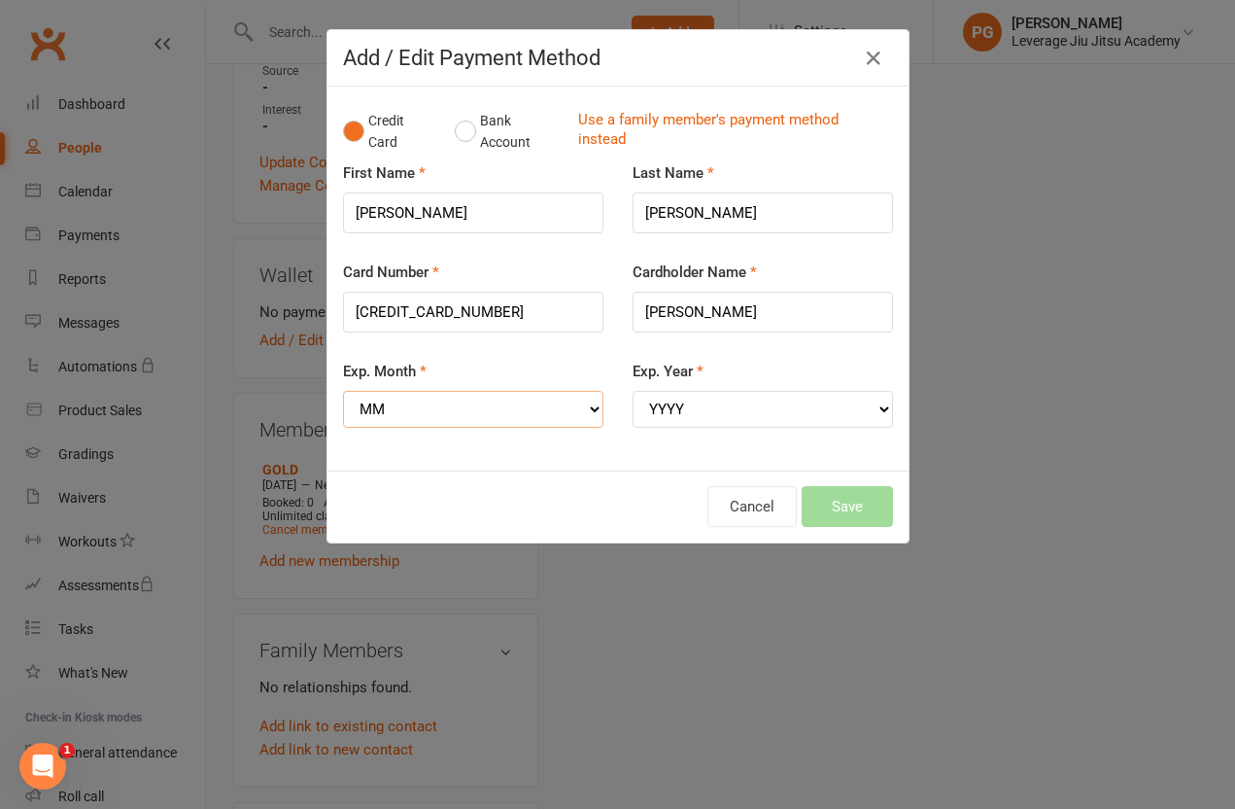
select select "08"
click at [695, 402] on select "YYYY 2025 2026 2027 2028 2029 2030 2031 2032 2033 2034" at bounding box center [763, 409] width 260 height 37
select select "2028"
click at [863, 494] on button "Save" at bounding box center [847, 506] width 91 height 41
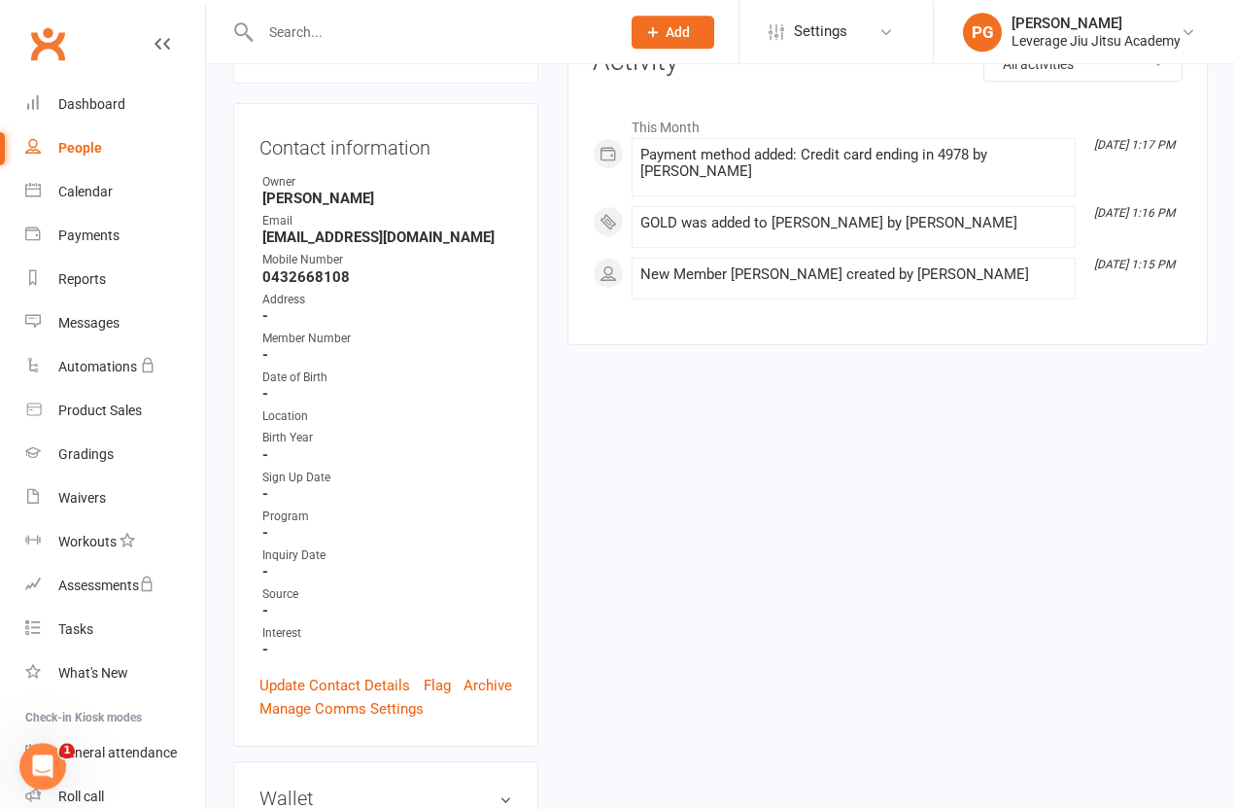
scroll to position [0, 0]
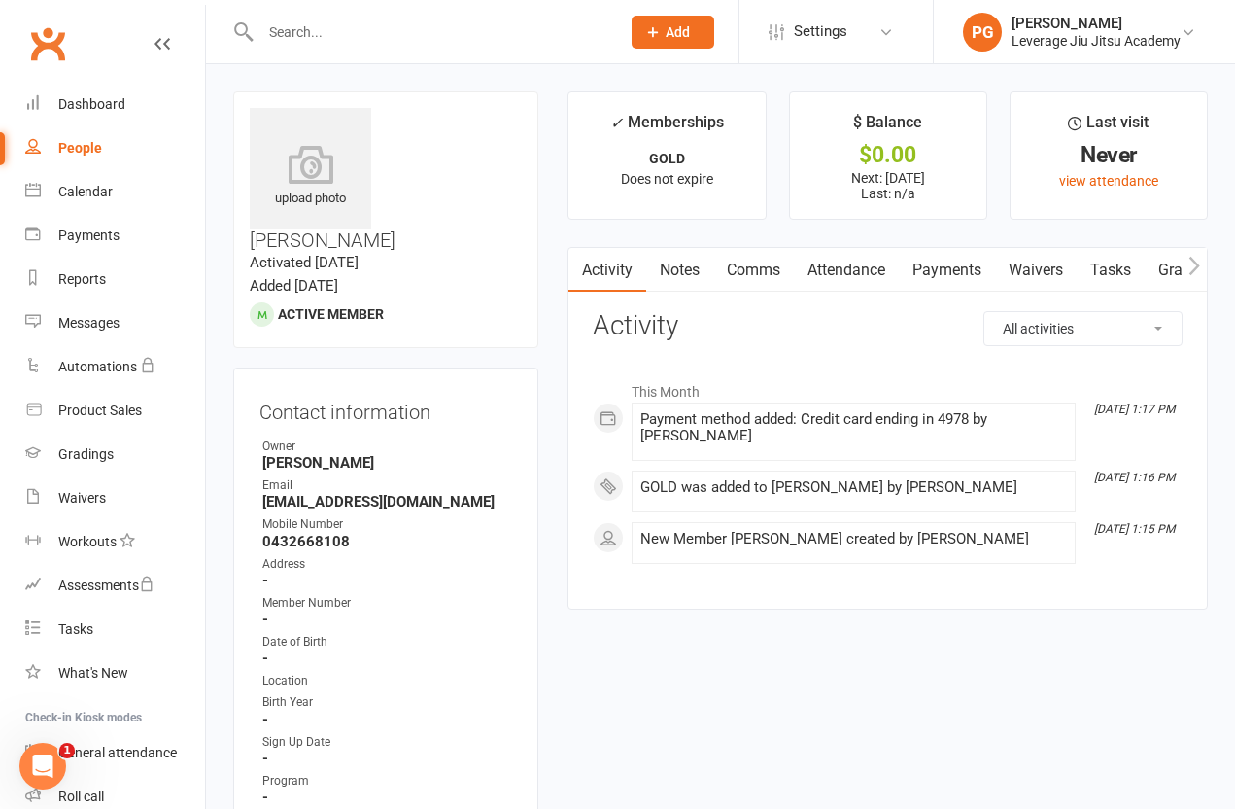
click at [977, 269] on link "Payments" at bounding box center [947, 270] width 96 height 45
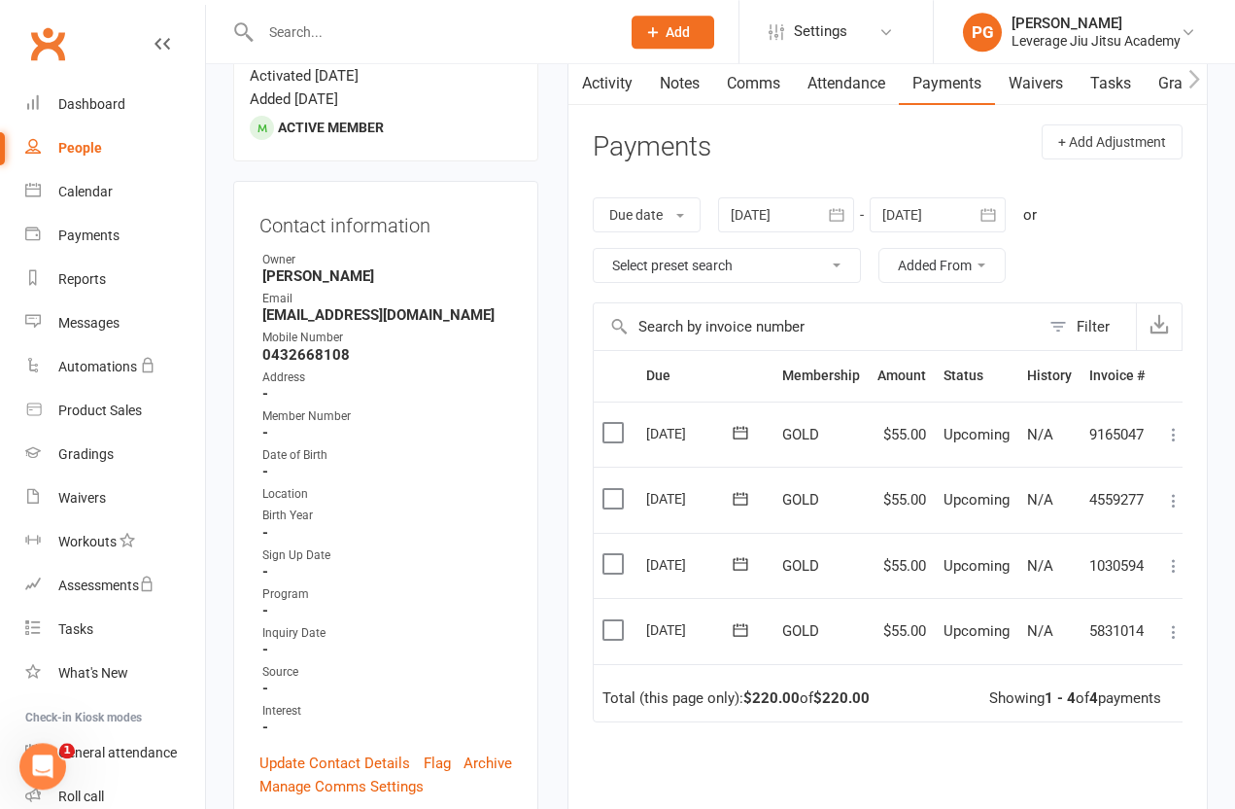
scroll to position [190, 0]
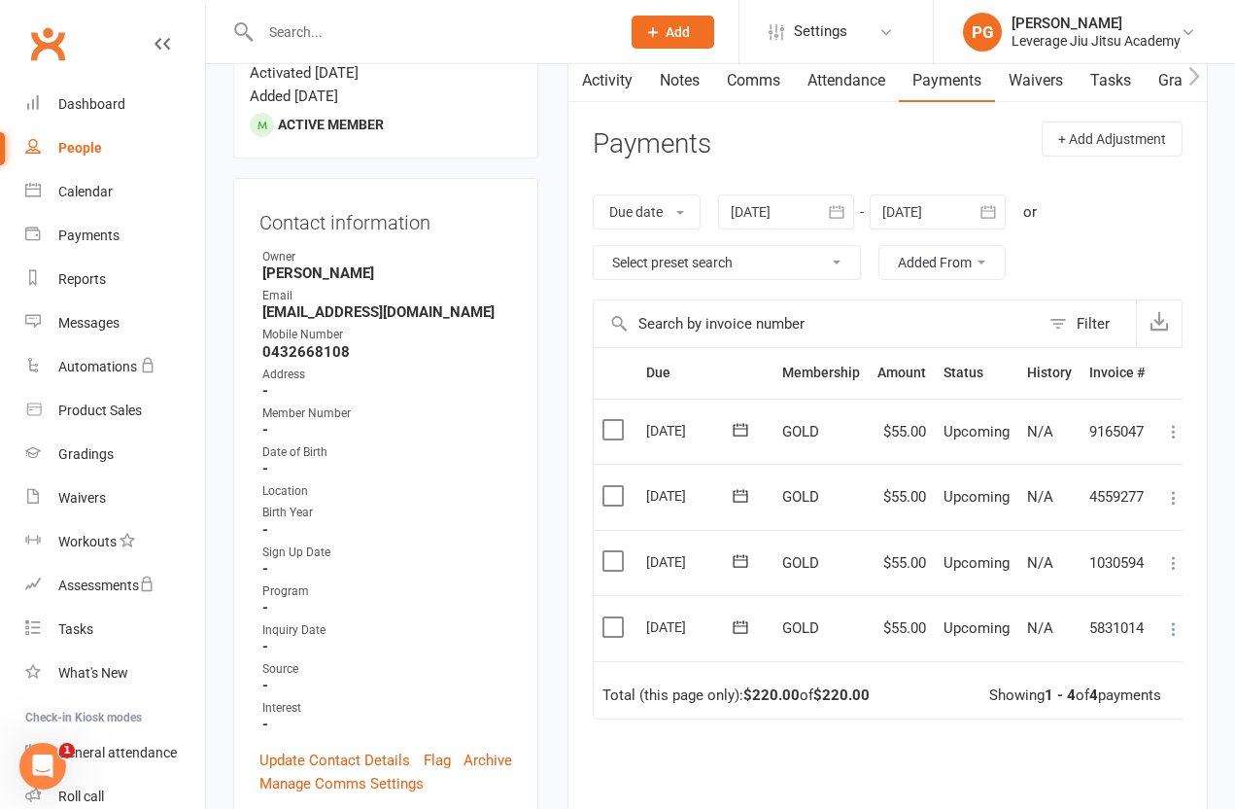
click at [605, 617] on label at bounding box center [616, 626] width 26 height 19
click at [605, 617] on input "checkbox" at bounding box center [609, 617] width 13 height 0
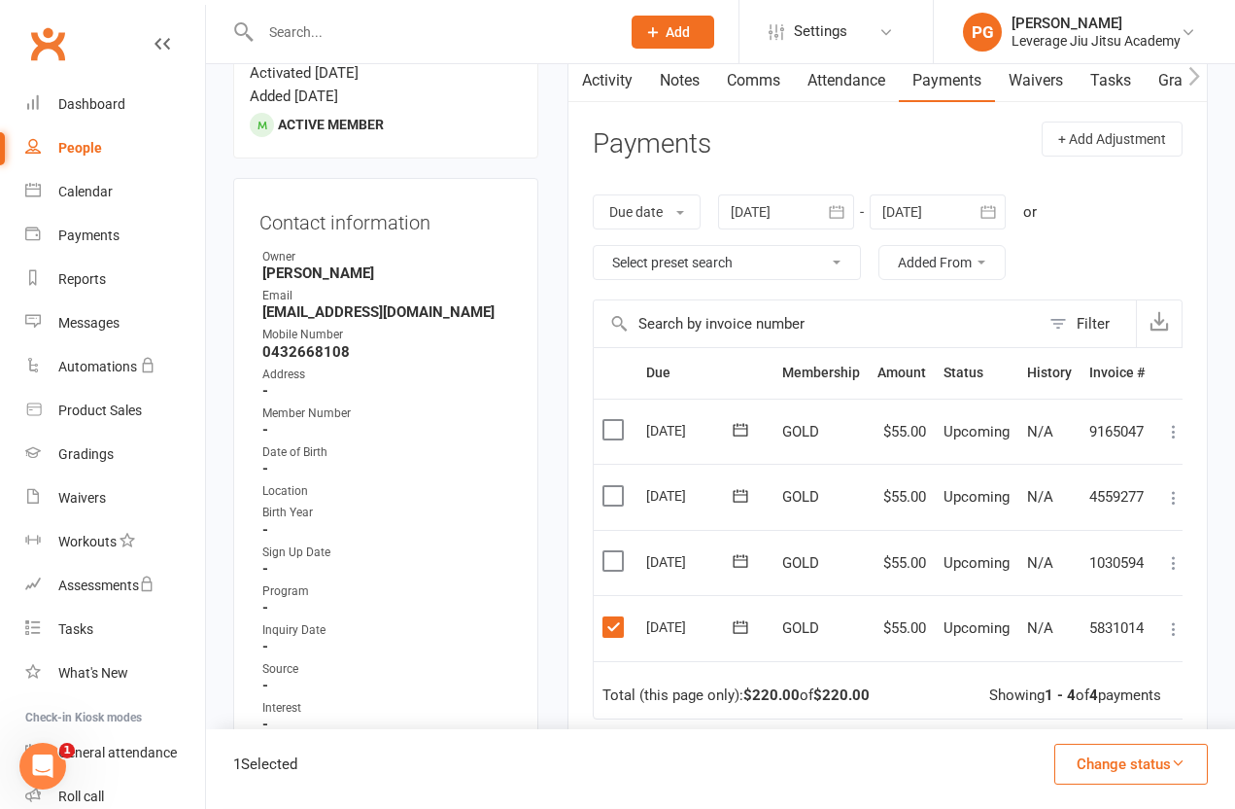
click at [1178, 770] on icon "button" at bounding box center [1178, 762] width 15 height 15
click at [1068, 731] on link "Skipped" at bounding box center [1111, 711] width 192 height 39
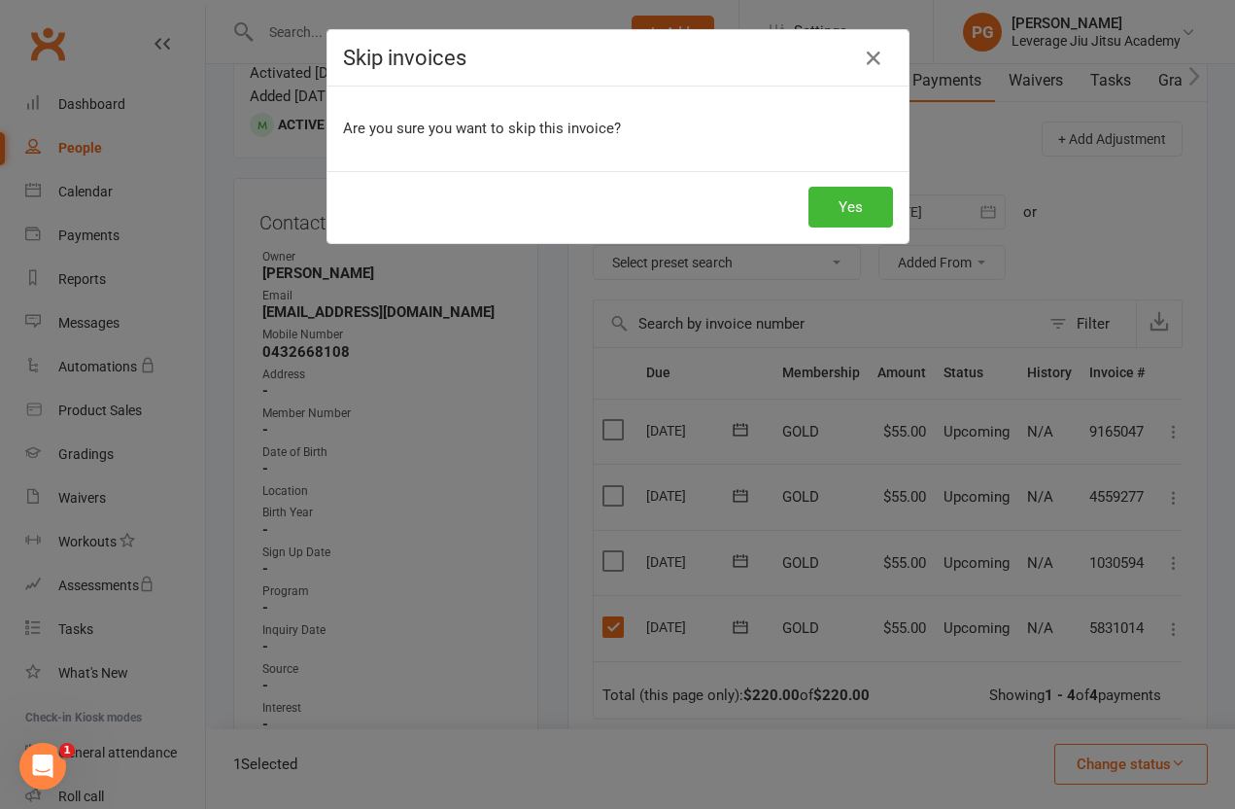
click at [865, 199] on button "Yes" at bounding box center [851, 207] width 85 height 41
